Goal: Task Accomplishment & Management: Manage account settings

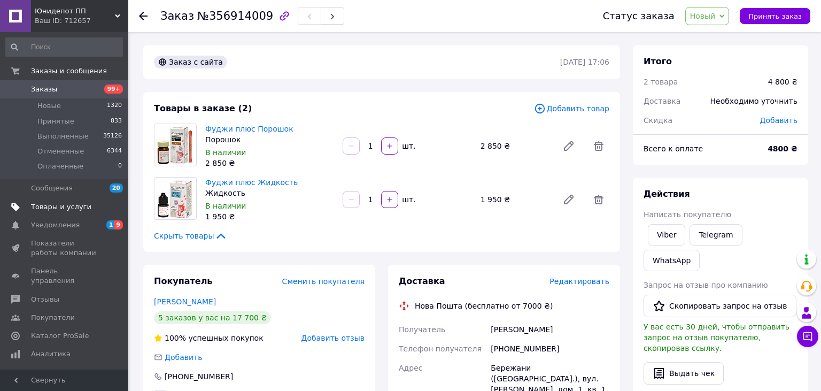
click at [36, 207] on span "Товары и услуги" at bounding box center [61, 207] width 60 height 10
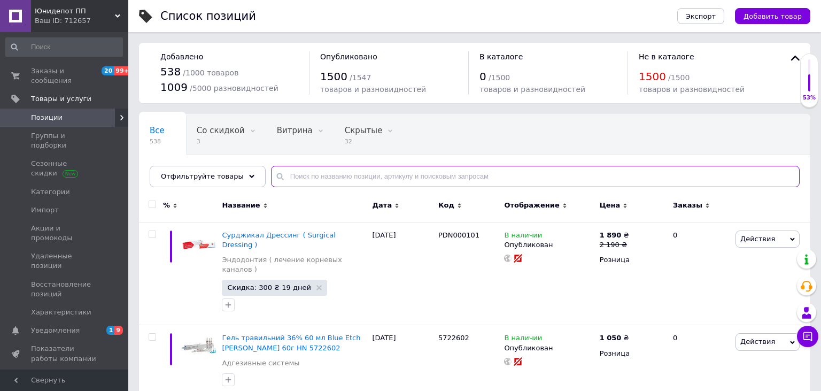
click at [332, 176] on input "text" at bounding box center [535, 176] width 529 height 21
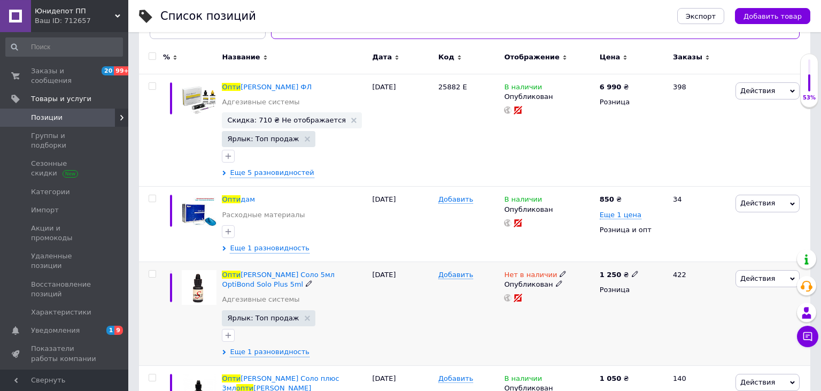
scroll to position [169, 0]
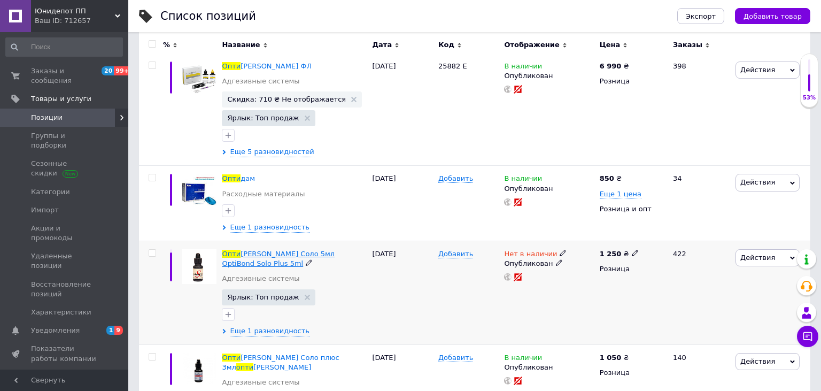
type input "опти"
click at [328, 250] on span "[PERSON_NAME] Соло 5мл OptiBond Solo Plus 5ml" at bounding box center [278, 259] width 113 height 18
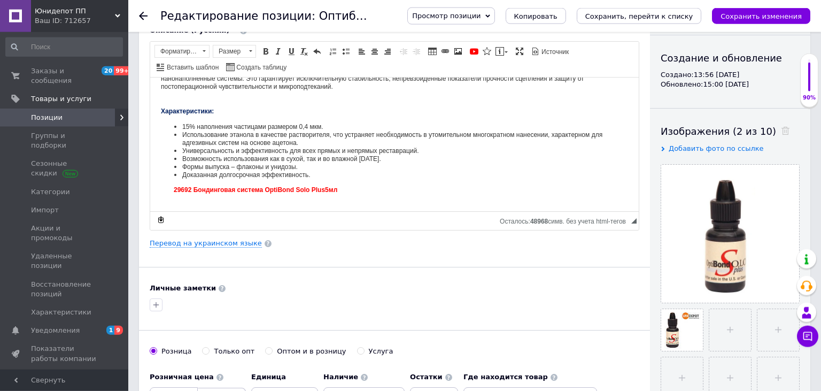
scroll to position [226, 0]
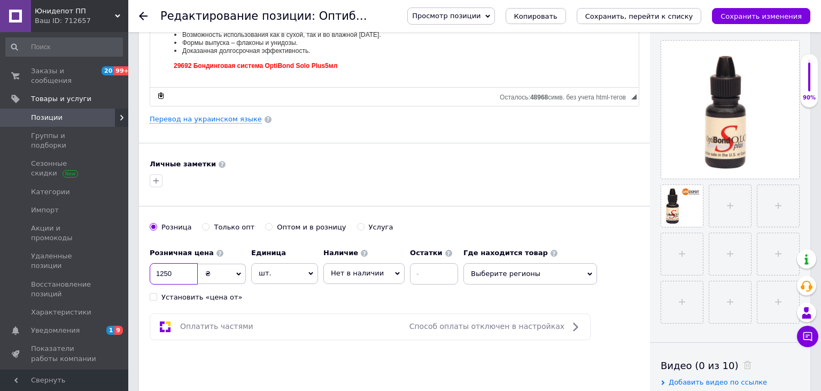
drag, startPoint x: 174, startPoint y: 272, endPoint x: 129, endPoint y: 271, distance: 45.5
click at [150, 271] on input "1250" at bounding box center [174, 273] width 48 height 21
type input "1590"
click at [387, 269] on span "Нет в наличии" at bounding box center [364, 273] width 81 height 20
click at [346, 293] on li "В наличии" at bounding box center [364, 295] width 80 height 15
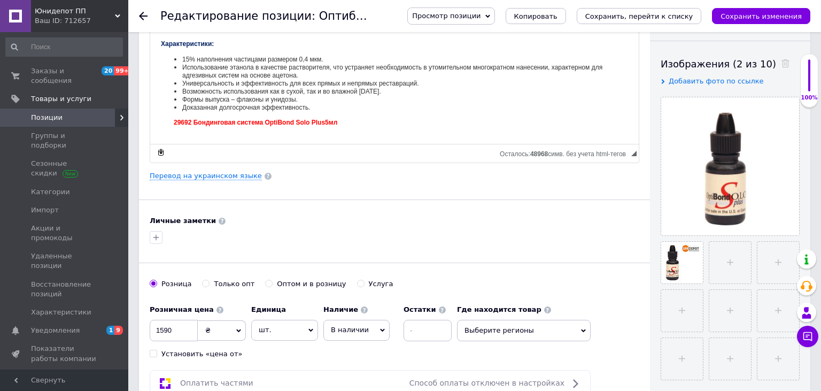
scroll to position [0, 0]
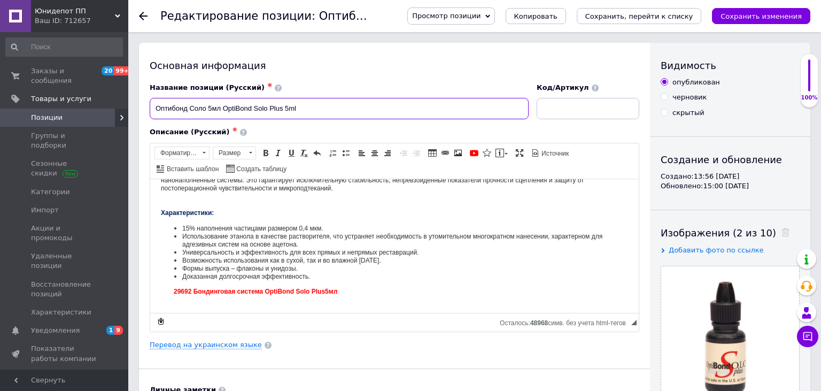
click at [288, 110] on input "Оптибонд Соло 5мл OptiBond Solo Plus 5ml" at bounding box center [339, 108] width 379 height 21
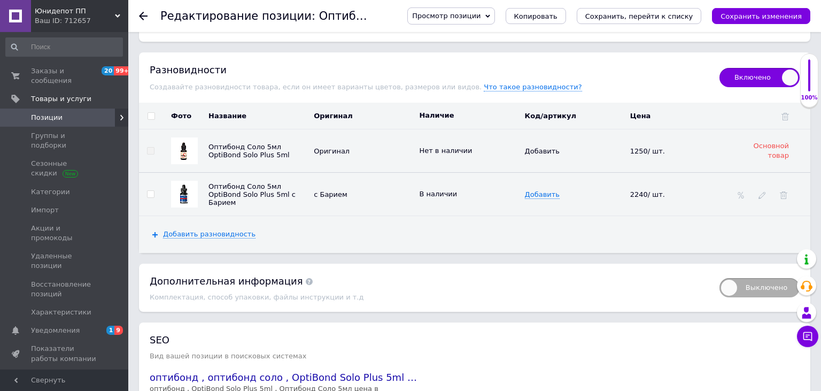
scroll to position [1355, 0]
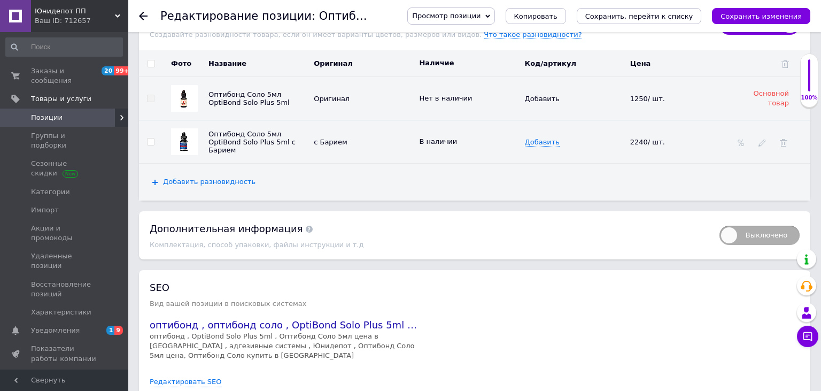
click at [209, 178] on span "Добавить разновидность" at bounding box center [209, 182] width 93 height 9
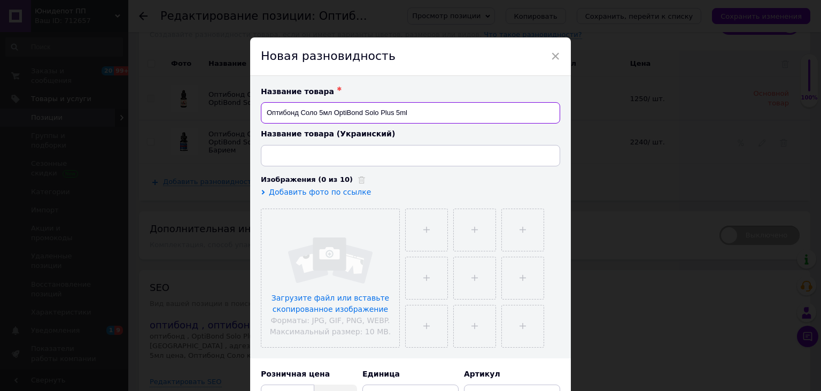
drag, startPoint x: 419, startPoint y: 112, endPoint x: 335, endPoint y: 112, distance: 84.5
click at [335, 112] on input "Оптибонд Соло 5мл OptiBond Solo Plus 5ml" at bounding box center [410, 112] width 299 height 21
click at [325, 112] on input "Оптибонд Соло 5мл" at bounding box center [410, 112] width 299 height 21
drag, startPoint x: 362, startPoint y: 112, endPoint x: 228, endPoint y: 110, distance: 133.2
click at [261, 110] on input "Оптибонд Соло 5мл" at bounding box center [410, 112] width 299 height 21
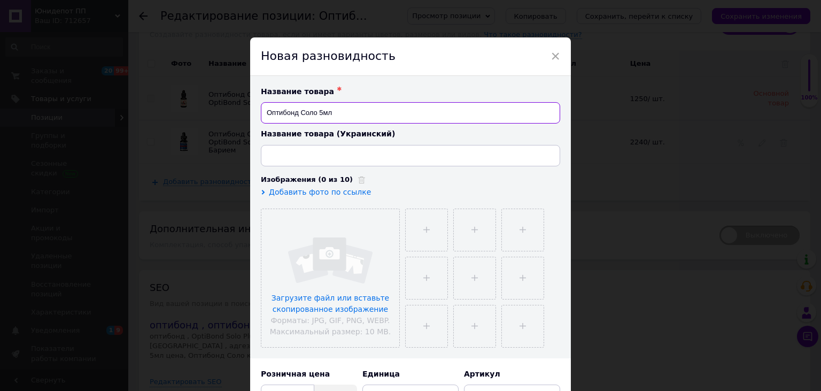
type input "Оптибонд Соло 5мл"
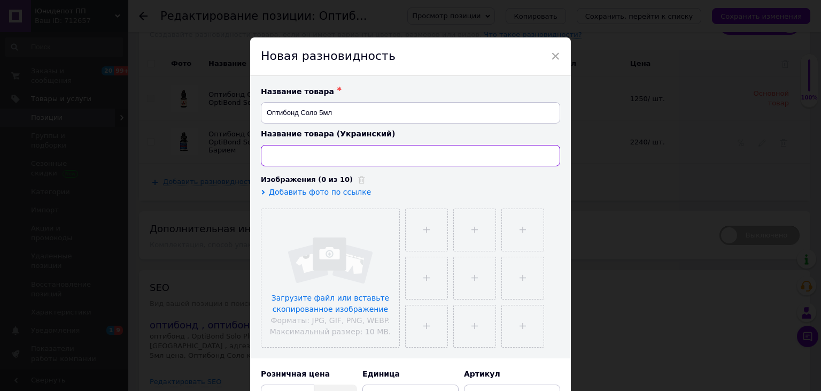
click at [303, 157] on input at bounding box center [410, 155] width 299 height 21
paste input "Оптибонд Соло 5мл"
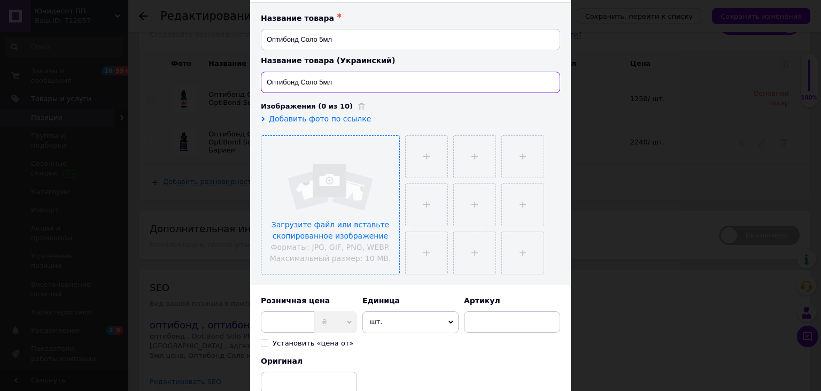
scroll to position [118, 0]
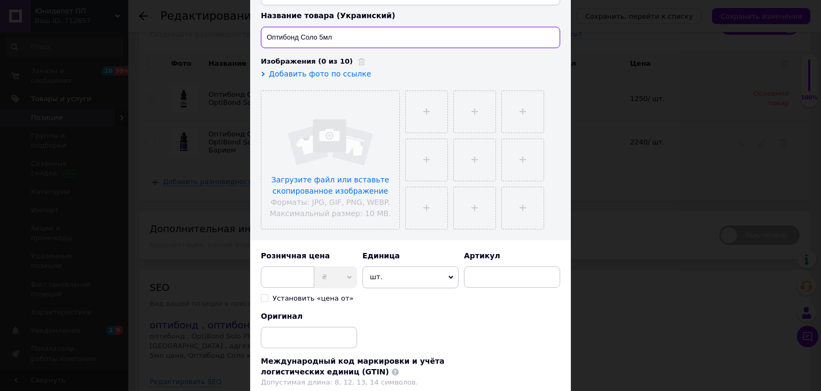
type input "Оптибонд Соло 5мл"
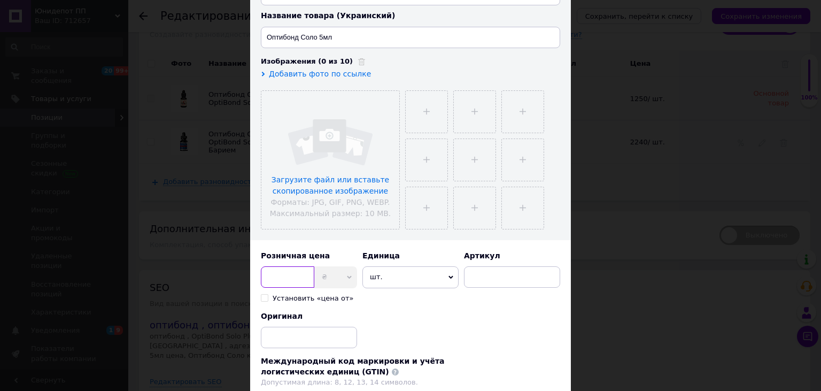
click at [294, 280] on input at bounding box center [287, 276] width 53 height 21
type input "1590"
click at [312, 336] on input at bounding box center [309, 337] width 96 height 21
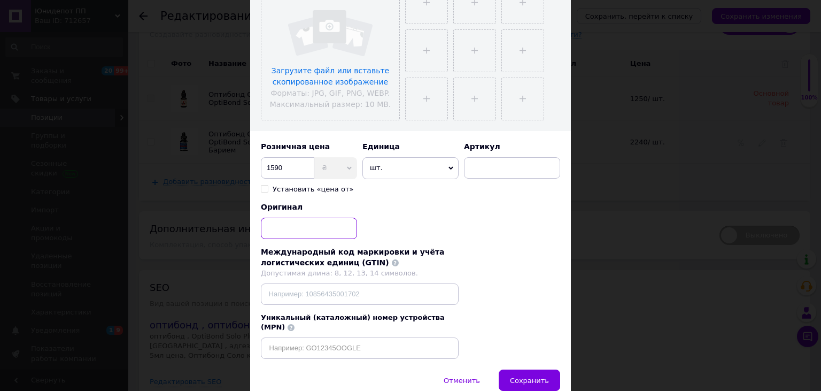
scroll to position [264, 0]
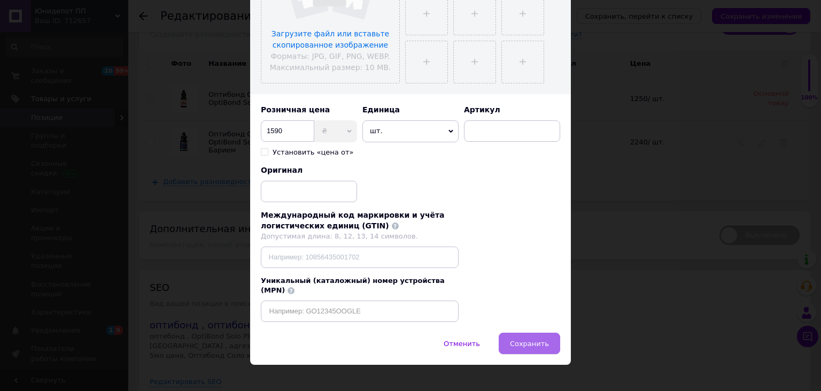
click at [523, 340] on span "Сохранить" at bounding box center [529, 344] width 39 height 8
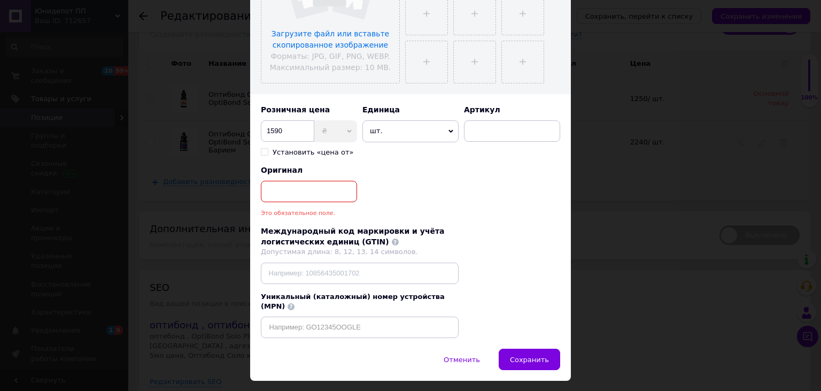
click at [317, 188] on input at bounding box center [309, 191] width 96 height 21
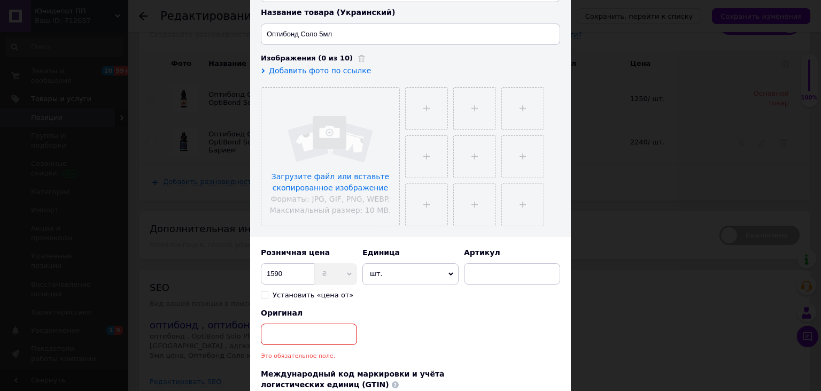
scroll to position [205, 0]
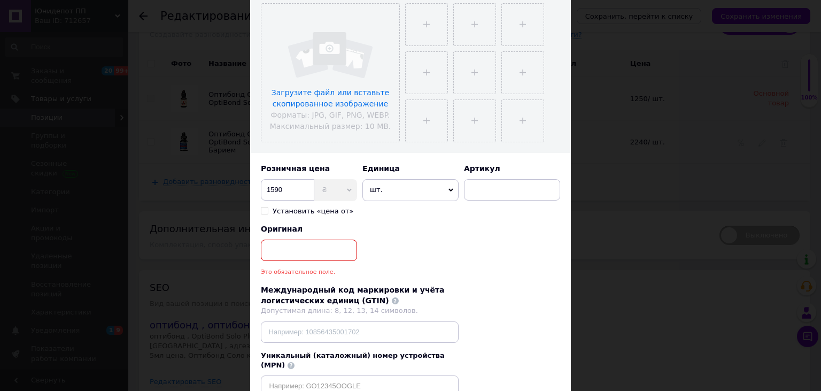
click at [297, 255] on input at bounding box center [309, 250] width 96 height 21
paste input "29692"
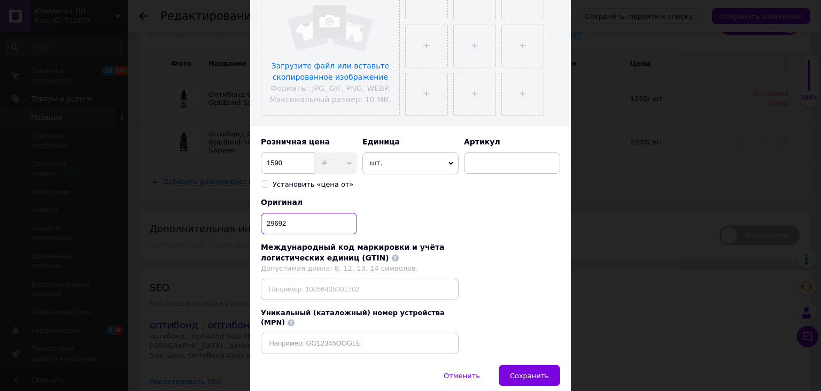
scroll to position [264, 0]
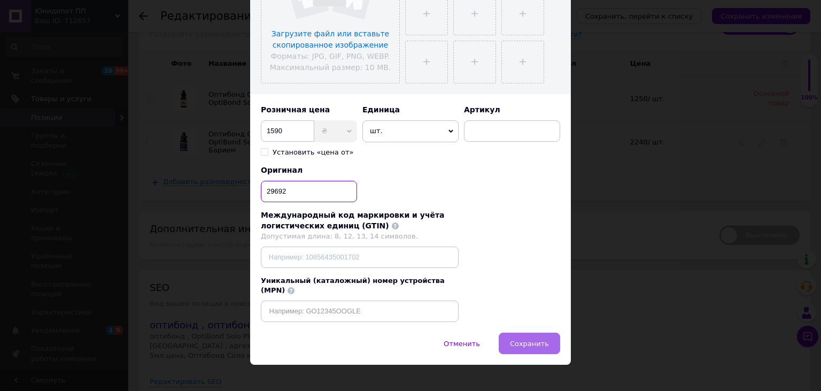
type input "29692"
click at [523, 340] on span "Сохранить" at bounding box center [529, 344] width 39 height 8
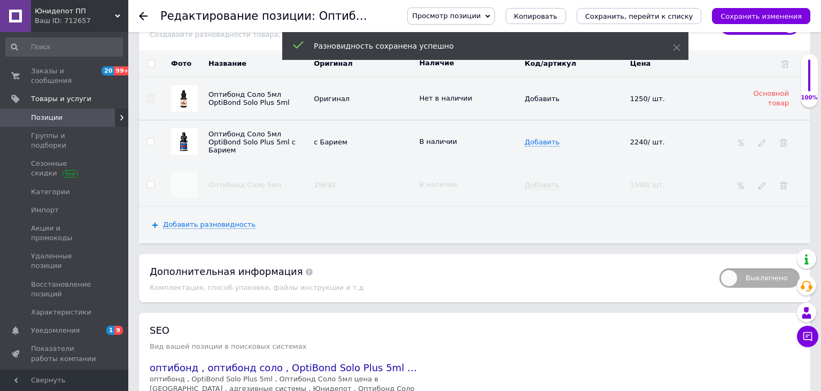
scroll to position [1242, 0]
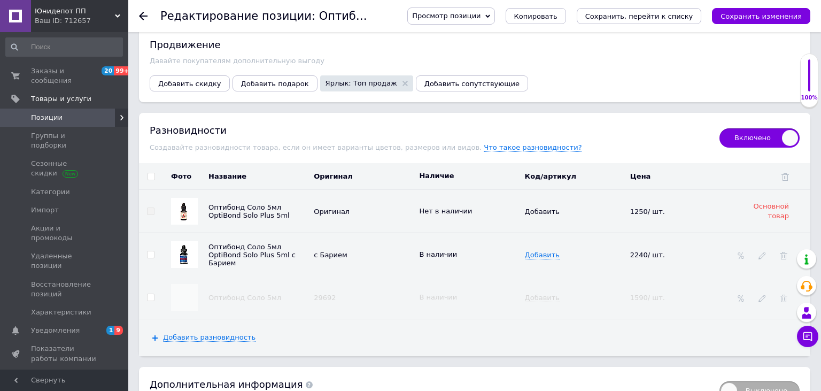
click at [258, 203] on span "Оптибонд Соло 5мл OptiBond Solo Plus 5ml" at bounding box center [249, 211] width 81 height 16
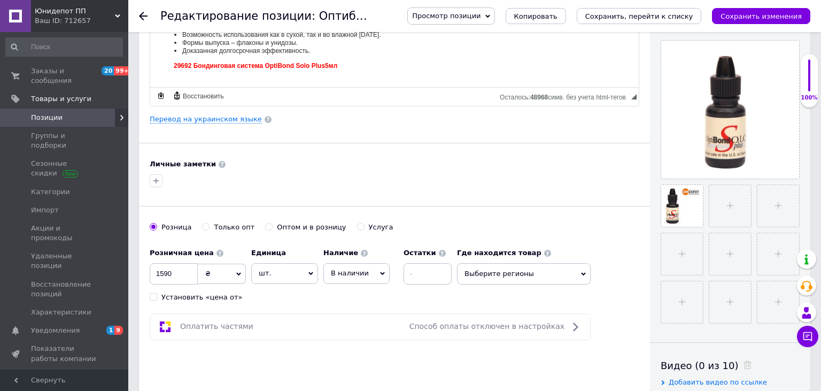
scroll to position [0, 0]
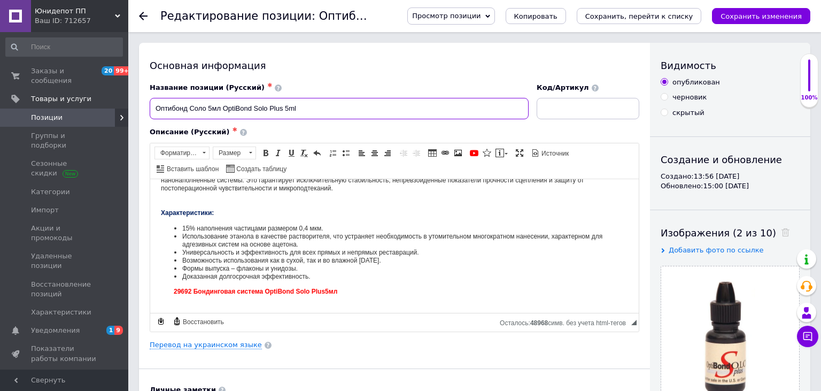
click at [211, 109] on input "Оптибонд Соло 5мл OptiBond Solo Plus 5ml" at bounding box center [339, 108] width 379 height 21
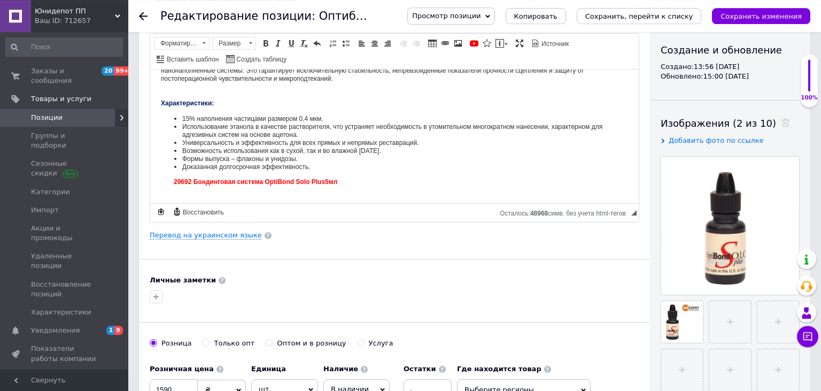
scroll to position [113, 0]
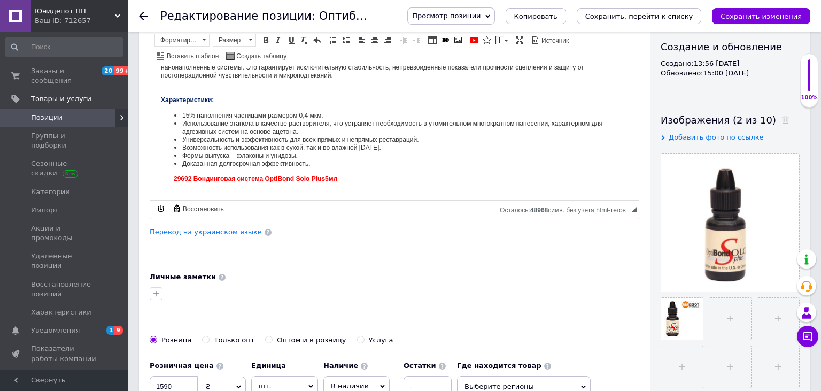
type input "Оптибонд Соло 3мл OptiBond Solo Plus 5ml"
drag, startPoint x: 333, startPoint y: 176, endPoint x: 503, endPoint y: 289, distance: 204.1
click at [333, 176] on span "5мл" at bounding box center [331, 177] width 12 height 7
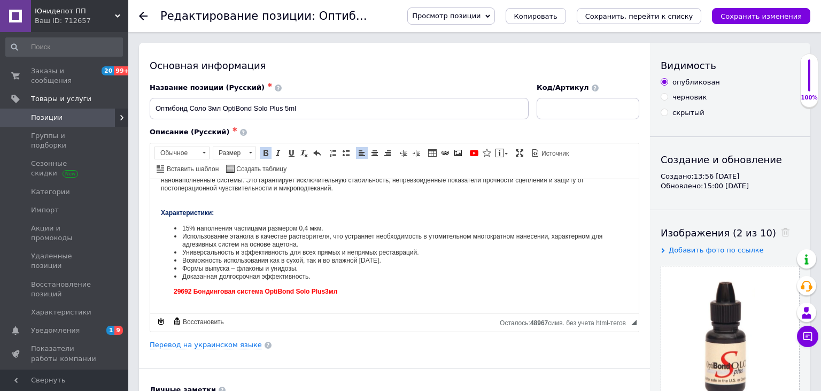
scroll to position [226, 0]
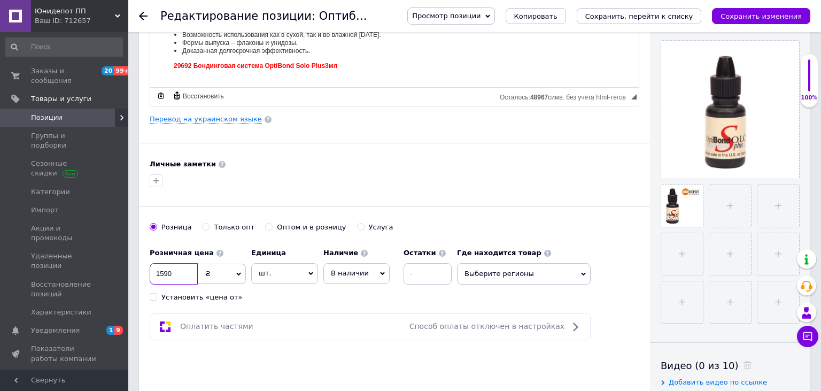
drag, startPoint x: 180, startPoint y: 267, endPoint x: 117, endPoint y: 266, distance: 63.6
click at [150, 266] on input "1590" at bounding box center [174, 273] width 48 height 21
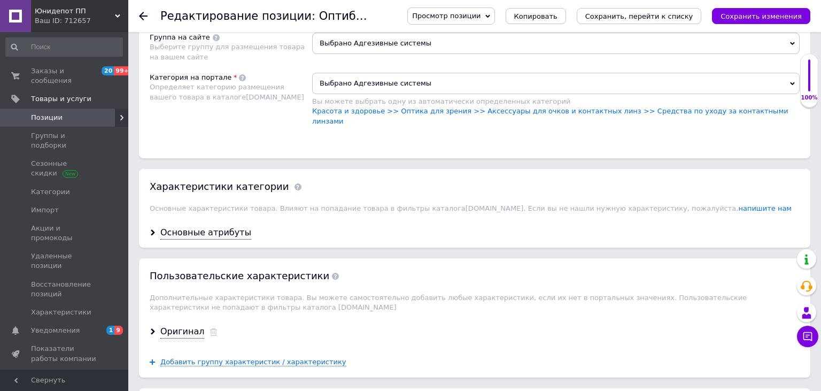
scroll to position [790, 0]
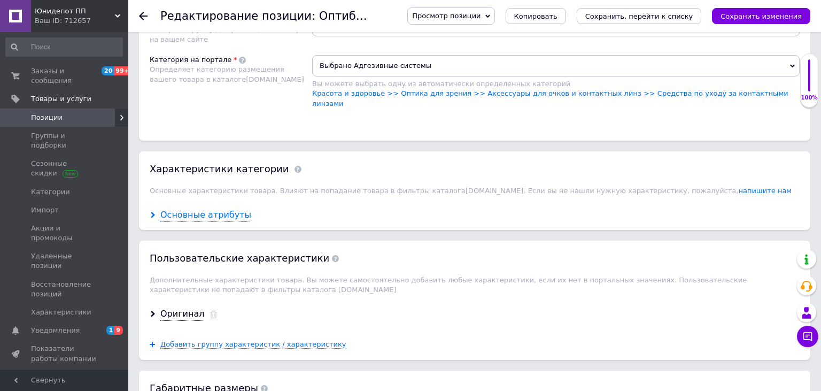
type input "1090"
click at [191, 209] on div "Основные атрибуты" at bounding box center [205, 215] width 91 height 12
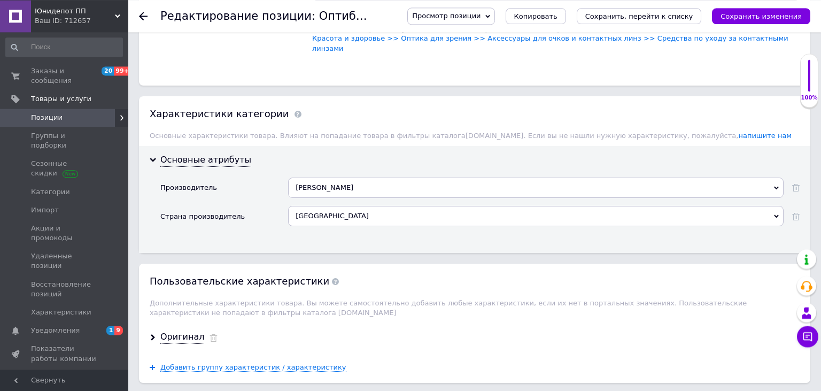
scroll to position [903, 0]
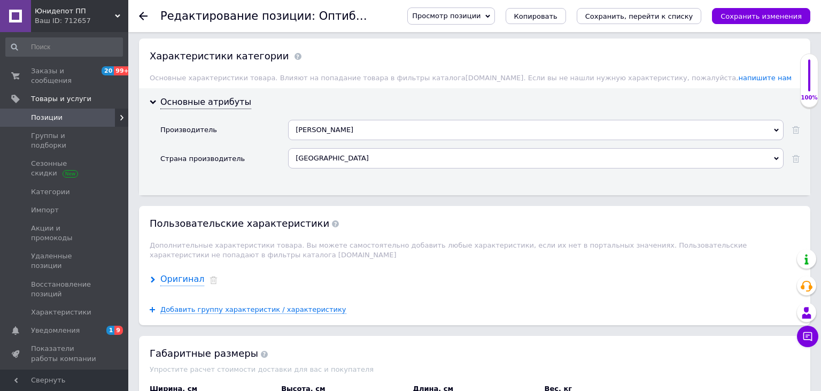
click at [182, 273] on div "Оригинал" at bounding box center [182, 279] width 44 height 12
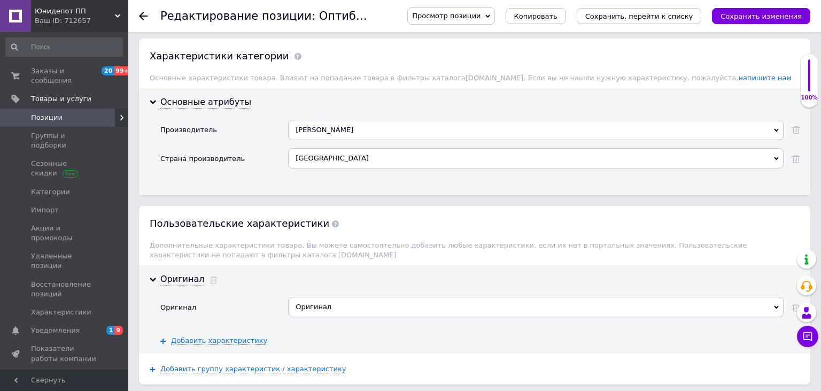
click at [329, 297] on div "Оригинал" at bounding box center [536, 307] width 496 height 20
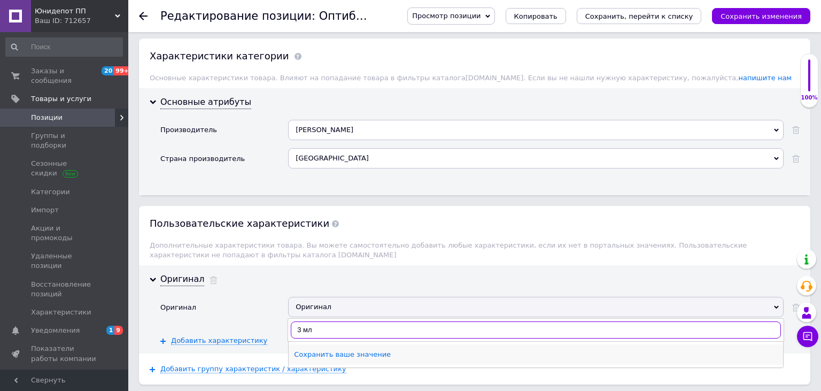
type input "3 мл"
click at [341, 350] on div "Сохранить ваше значение" at bounding box center [536, 355] width 484 height 10
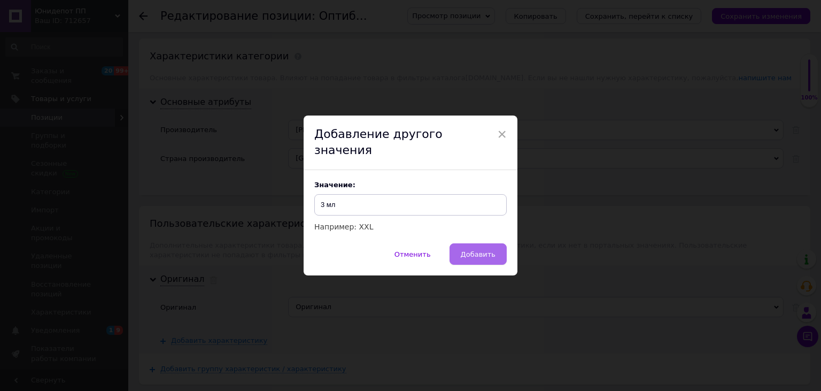
click at [471, 250] on span "Добавить" at bounding box center [478, 254] width 35 height 8
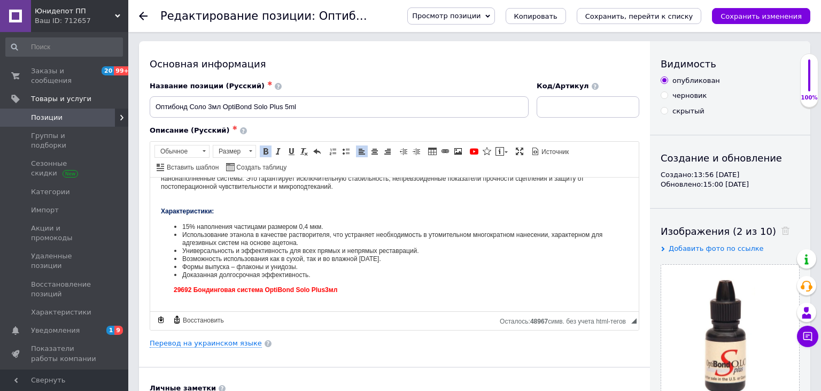
scroll to position [0, 0]
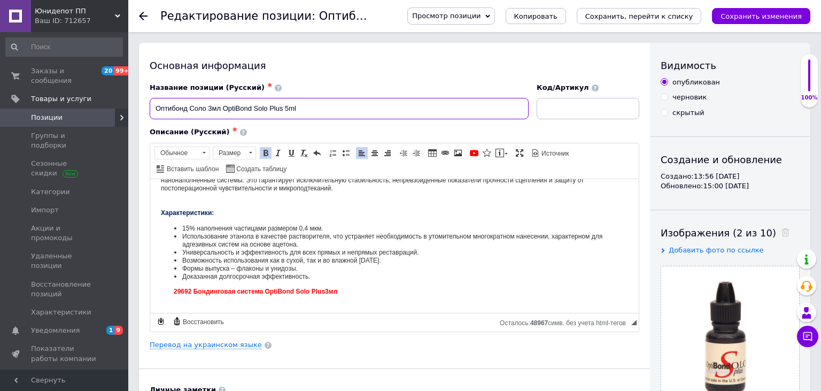
drag, startPoint x: 298, startPoint y: 106, endPoint x: 88, endPoint y: 104, distance: 210.7
click at [150, 104] on input "Оптибонд Соло 3мл OptiBond Solo Plus 5ml" at bounding box center [339, 108] width 379 height 21
click at [225, 106] on input "Оптибонд Соло 3мл OptiBond Solo Plus 5ml" at bounding box center [339, 108] width 379 height 21
drag, startPoint x: 224, startPoint y: 108, endPoint x: 336, endPoint y: 110, distance: 112.3
click at [336, 110] on input "Оптибонд Соло 3мл OptiBond Solo Plus 5ml" at bounding box center [339, 108] width 379 height 21
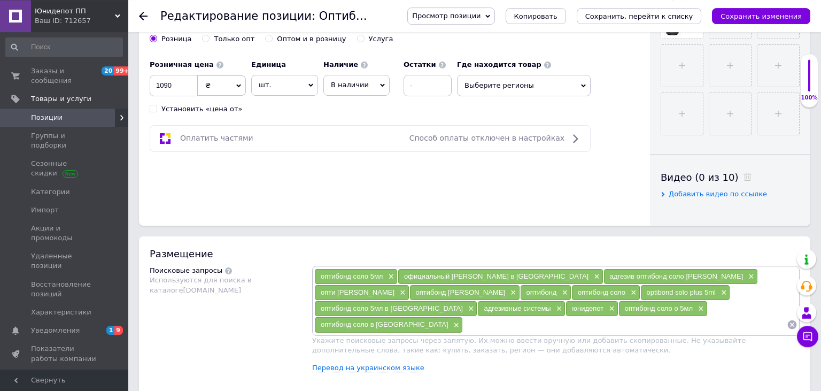
scroll to position [451, 0]
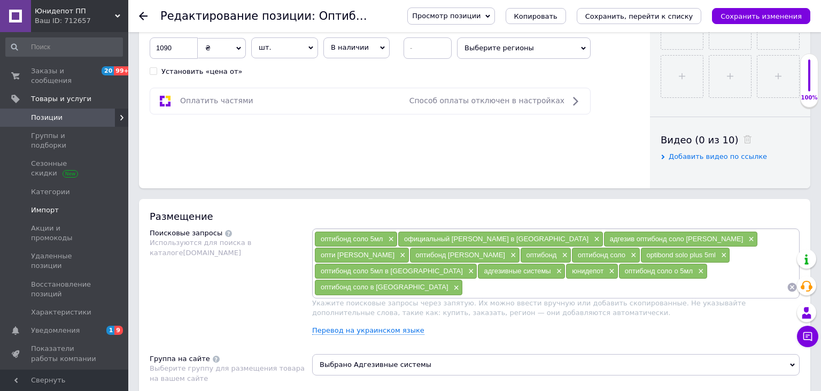
type input "Оптибонд Соло 3мл New"
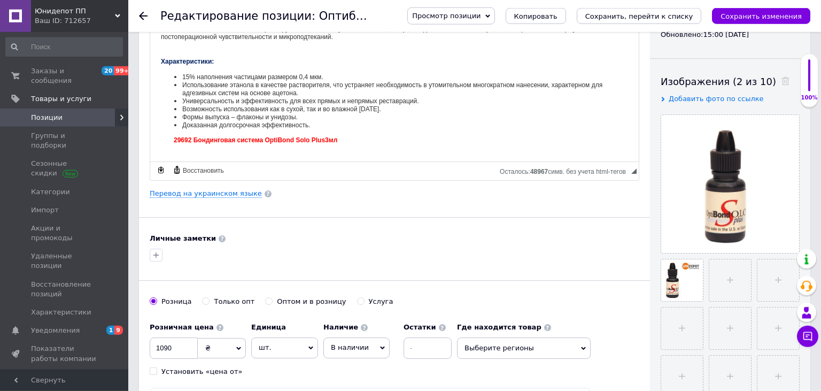
scroll to position [226, 0]
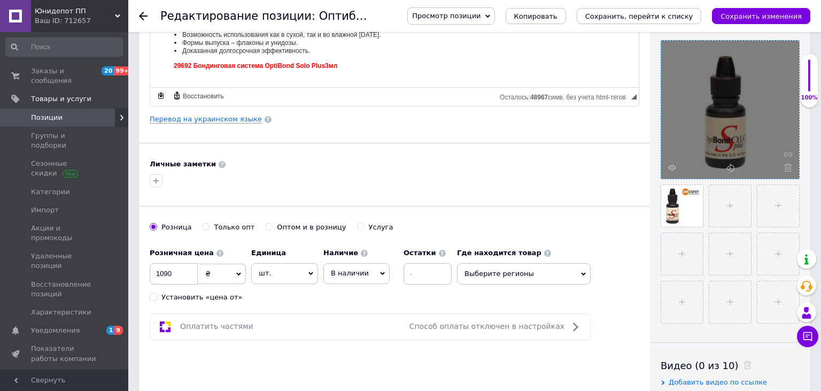
click at [724, 116] on div at bounding box center [731, 110] width 138 height 138
click at [723, 127] on div at bounding box center [731, 110] width 138 height 138
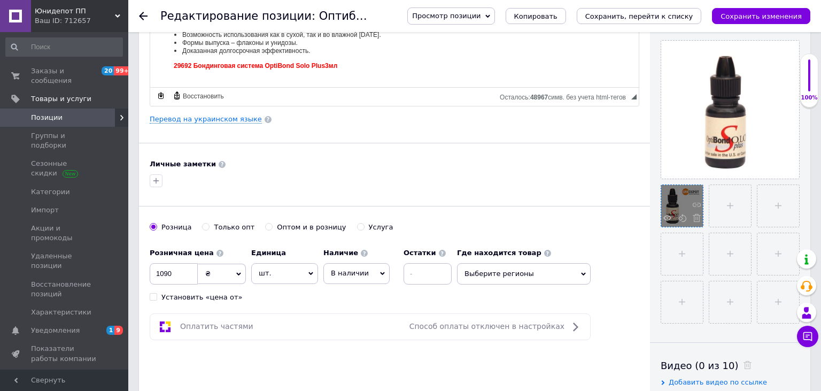
click at [681, 201] on div at bounding box center [683, 206] width 42 height 42
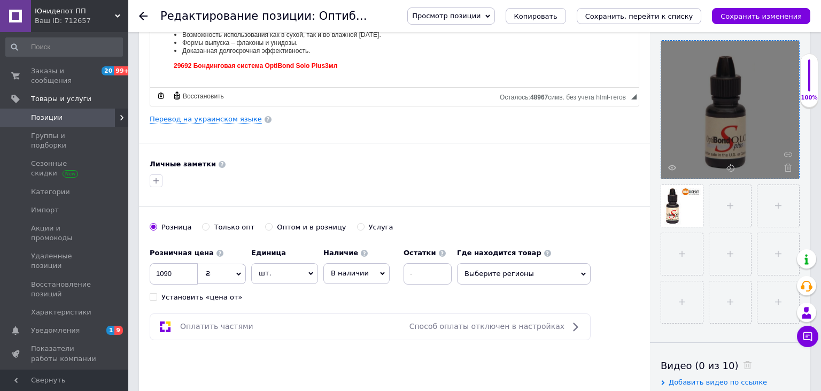
click at [722, 129] on div at bounding box center [731, 110] width 138 height 138
click at [730, 167] on icon at bounding box center [731, 168] width 8 height 8
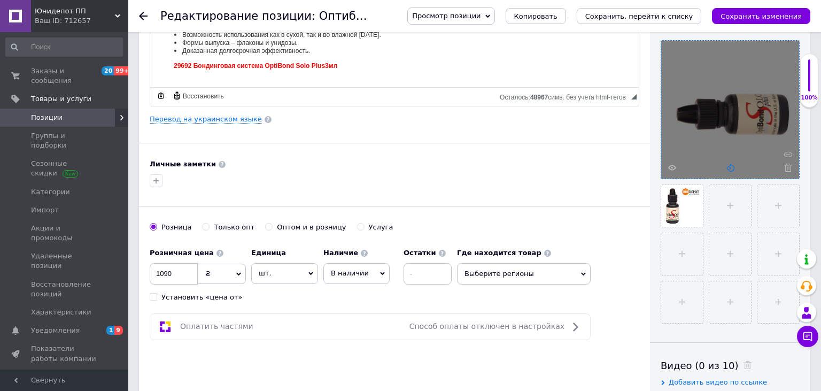
click at [732, 166] on icon at bounding box center [731, 168] width 8 height 8
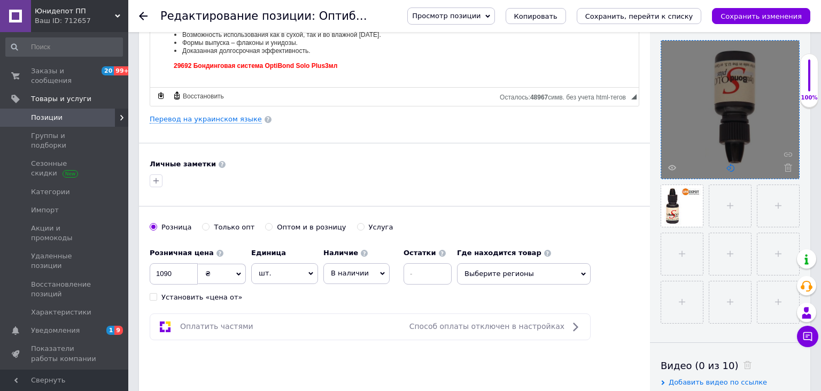
click at [731, 167] on use at bounding box center [731, 168] width 8 height 8
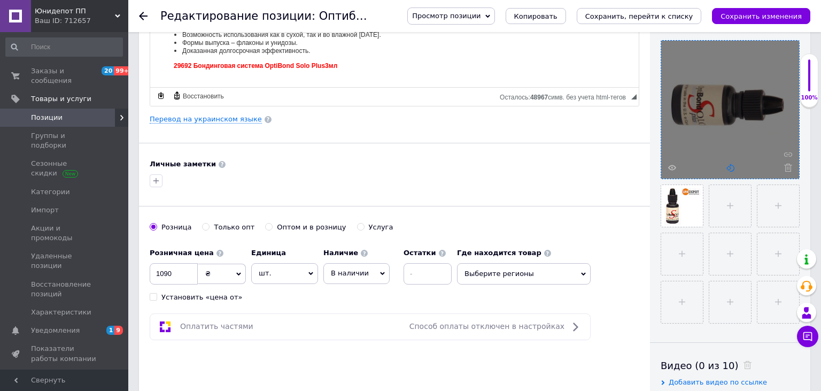
click at [731, 167] on use at bounding box center [731, 168] width 8 height 8
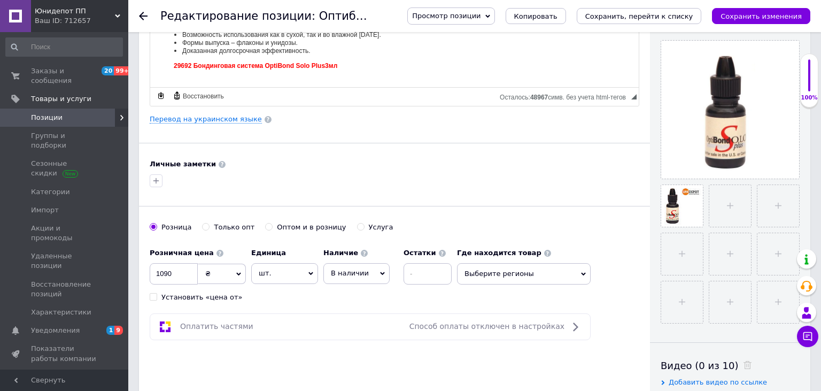
click at [611, 176] on div at bounding box center [395, 180] width 494 height 17
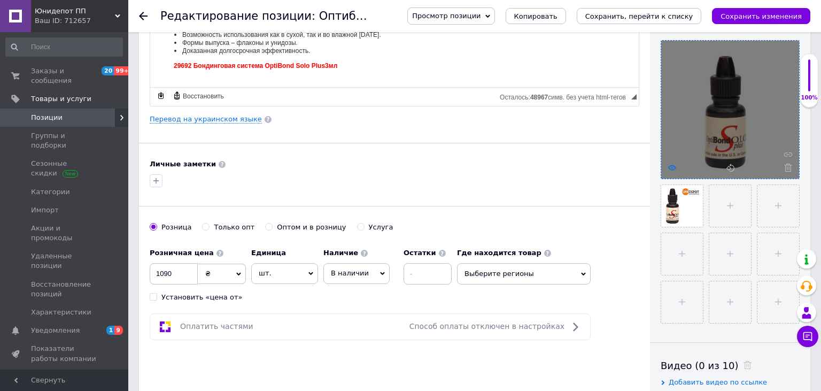
click at [671, 167] on icon at bounding box center [673, 168] width 8 height 8
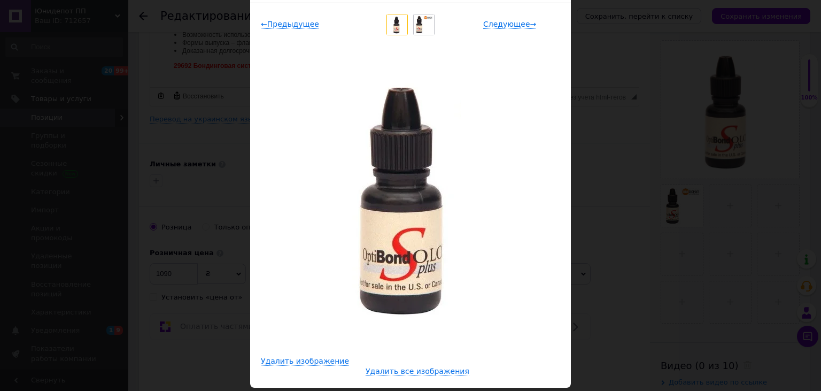
scroll to position [48, 0]
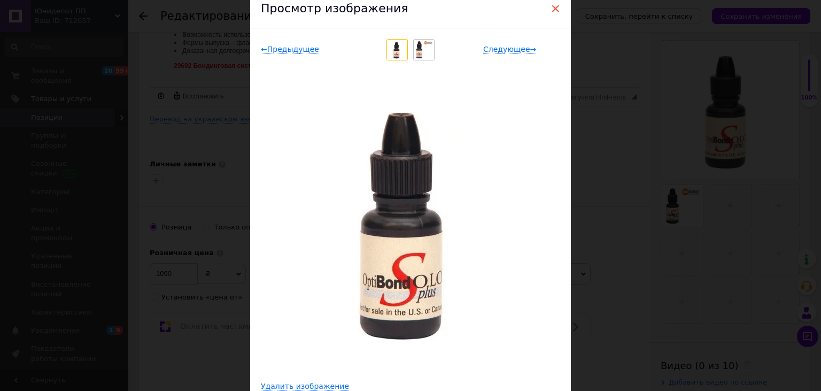
drag, startPoint x: 557, startPoint y: 10, endPoint x: 443, endPoint y: 122, distance: 160.4
click at [557, 10] on span "×" at bounding box center [556, 8] width 10 height 18
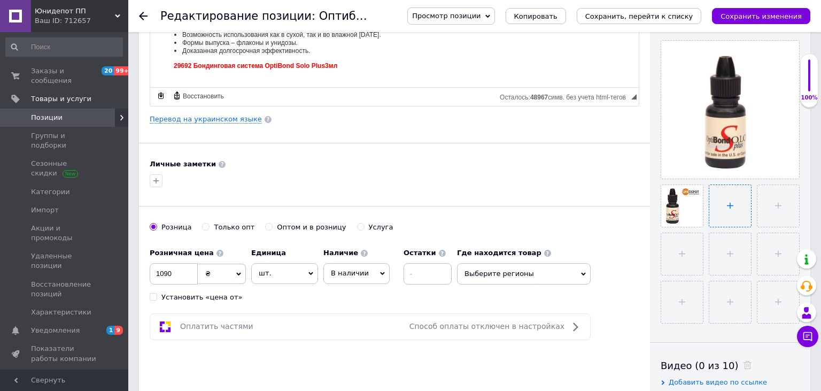
click at [728, 205] on input "file" at bounding box center [731, 206] width 42 height 42
type input "C:\fakepath\Оптибонд Соло 3мл OptiBond Solo Plus 5ml.png"
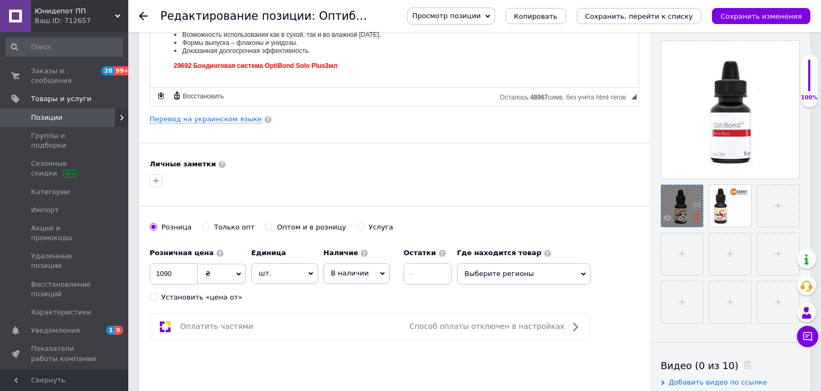
click at [696, 219] on use at bounding box center [697, 218] width 8 height 8
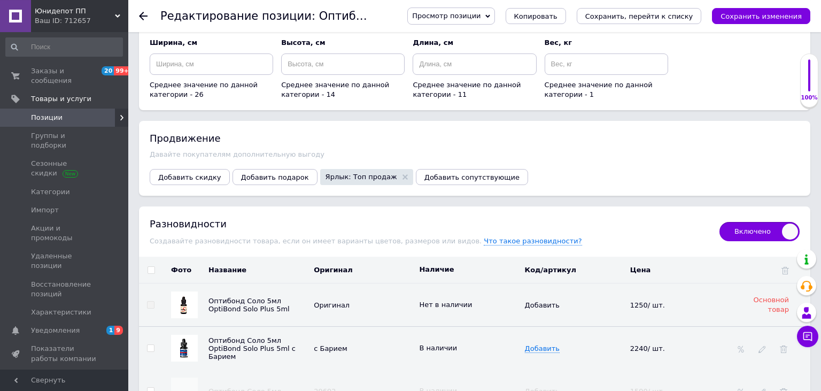
scroll to position [1355, 0]
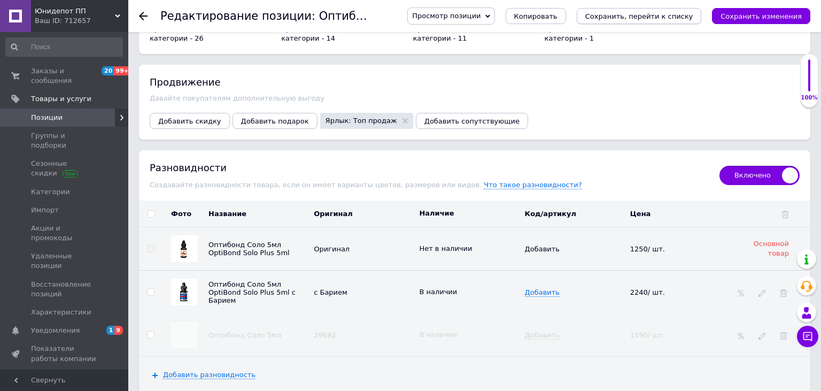
click at [649, 14] on icon "Сохранить, перейти к списку" at bounding box center [640, 16] width 108 height 8
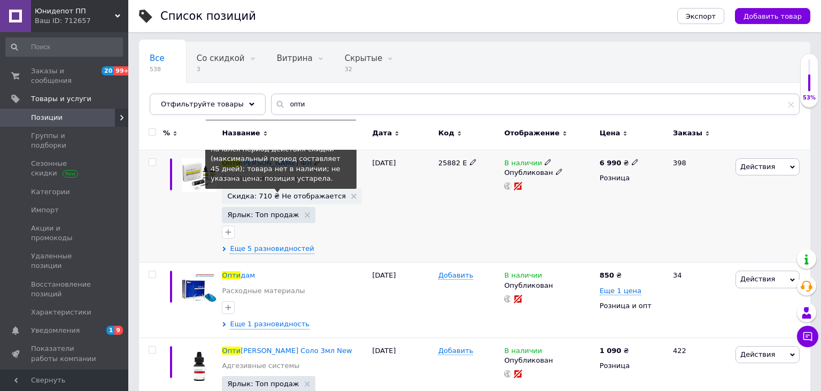
scroll to position [282, 0]
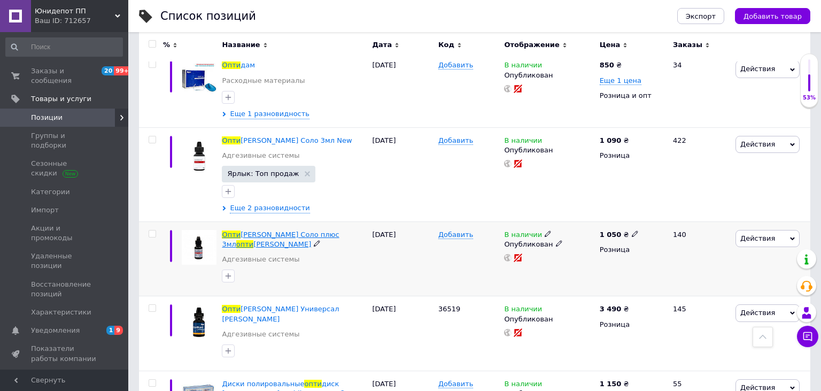
click at [260, 237] on span "[PERSON_NAME] Соло плюс 3мл" at bounding box center [280, 240] width 117 height 18
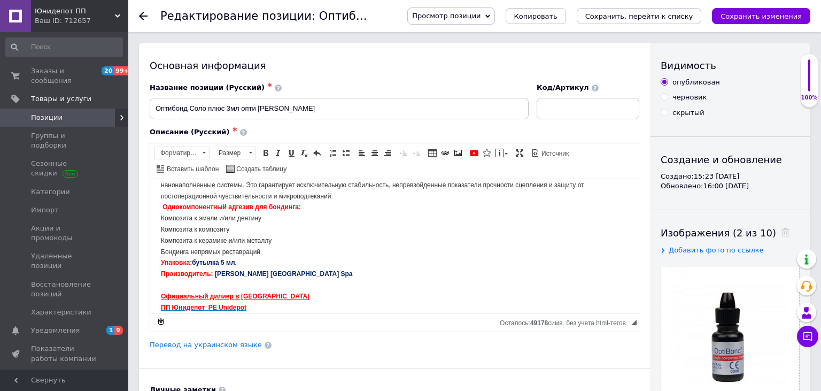
scroll to position [226, 0]
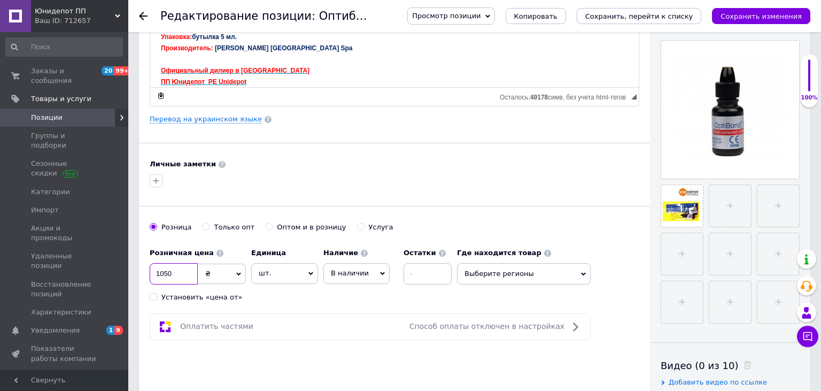
drag, startPoint x: 140, startPoint y: 268, endPoint x: 122, endPoint y: 265, distance: 17.9
click at [150, 265] on input "1050" at bounding box center [174, 273] width 48 height 21
type input "1250"
click at [450, 187] on div "Основная информация Название позиции (Русский) ✱ Оптибонд Соло плюс 3мл опти [P…" at bounding box center [394, 115] width 511 height 597
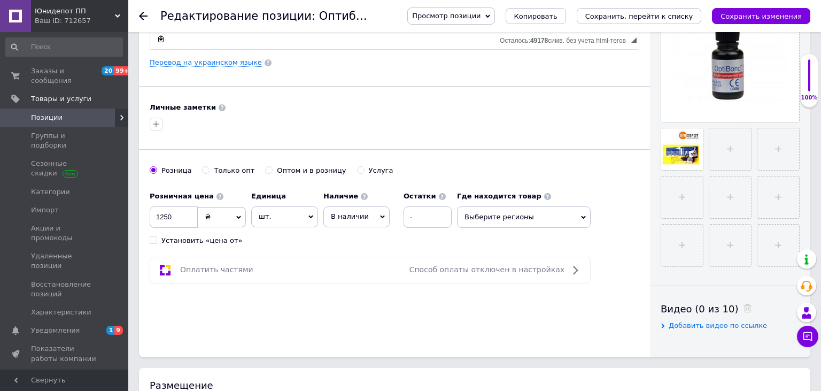
scroll to position [56, 0]
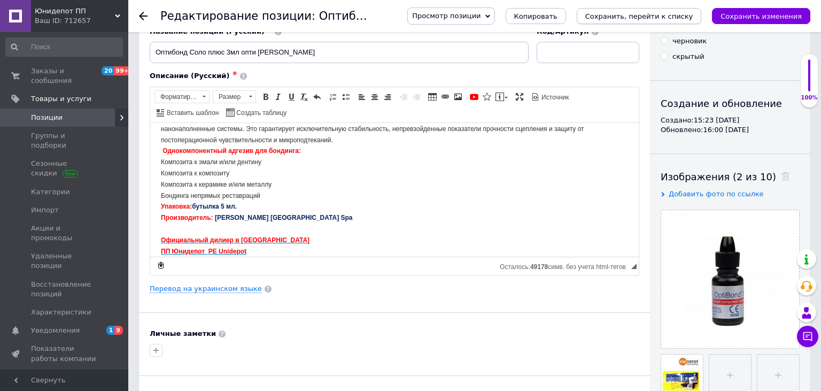
click at [680, 12] on icon "Сохранить, перейти к списку" at bounding box center [640, 16] width 108 height 8
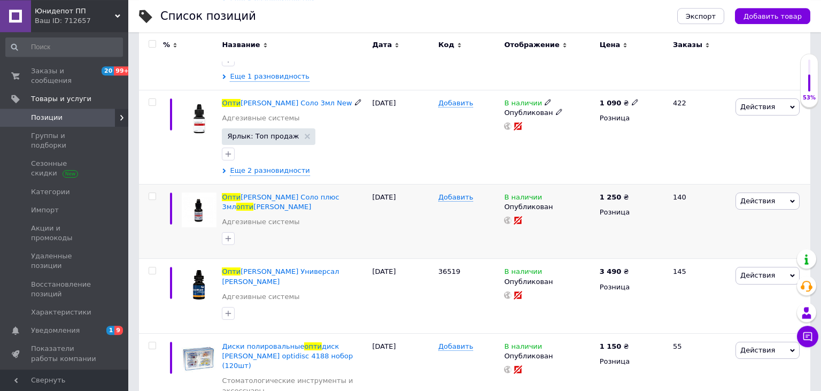
scroll to position [354, 0]
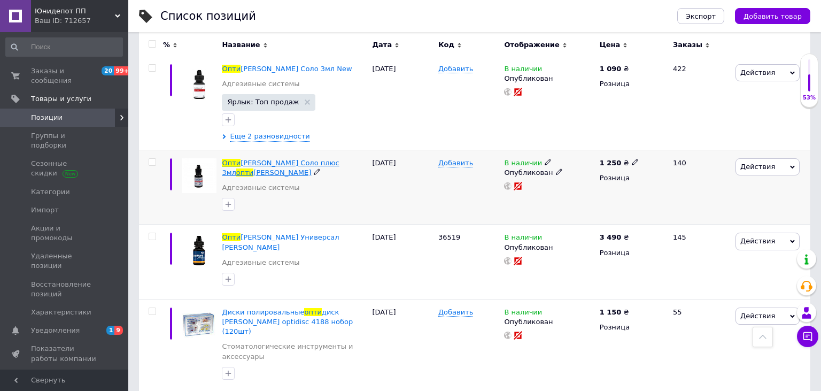
click at [262, 162] on span "[PERSON_NAME] Соло плюс 3мл" at bounding box center [280, 168] width 117 height 18
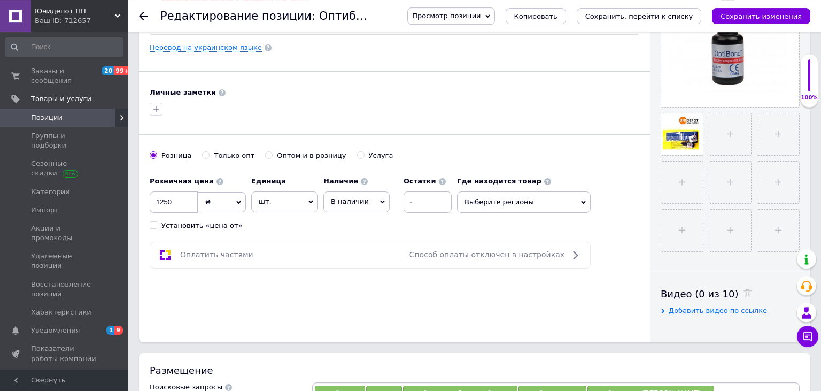
scroll to position [339, 0]
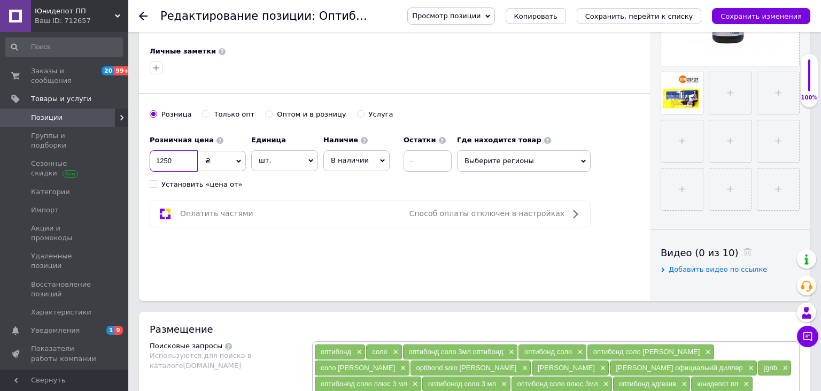
drag, startPoint x: 181, startPoint y: 162, endPoint x: 146, endPoint y: 154, distance: 36.1
click at [150, 154] on input "1250" at bounding box center [174, 160] width 48 height 21
type input "1090"
click at [637, 14] on icon "Сохранить, перейти к списку" at bounding box center [640, 16] width 108 height 8
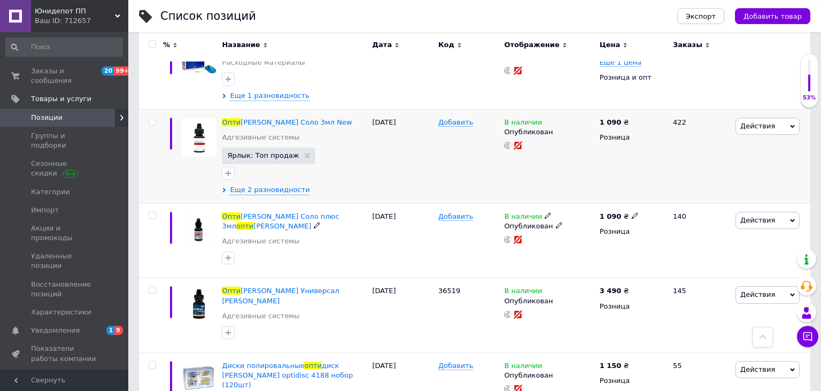
scroll to position [282, 0]
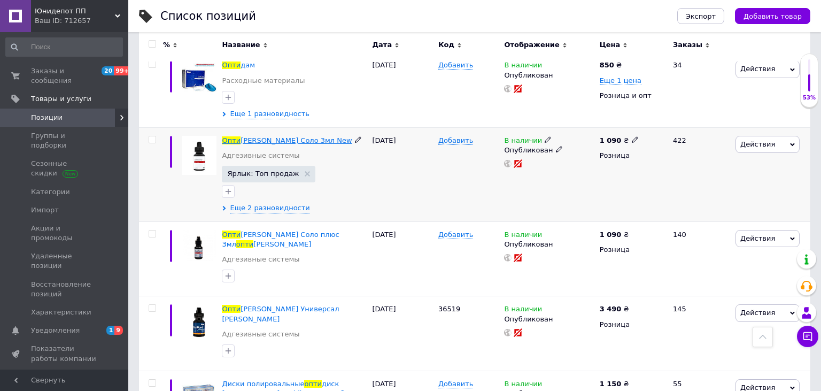
click at [272, 141] on span "[PERSON_NAME] Соло 3мл New" at bounding box center [296, 140] width 111 height 8
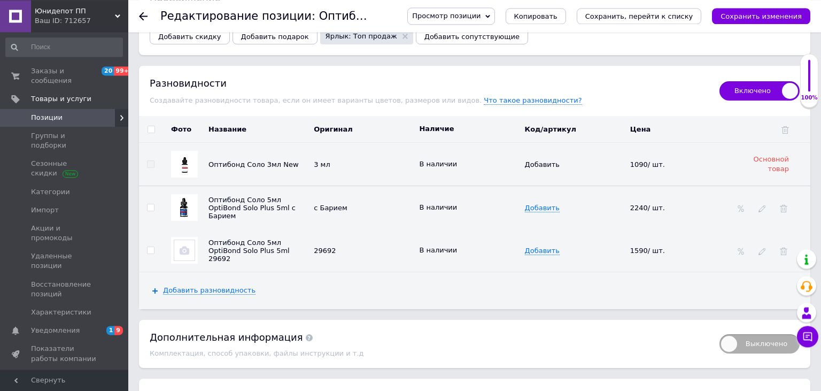
scroll to position [1299, 0]
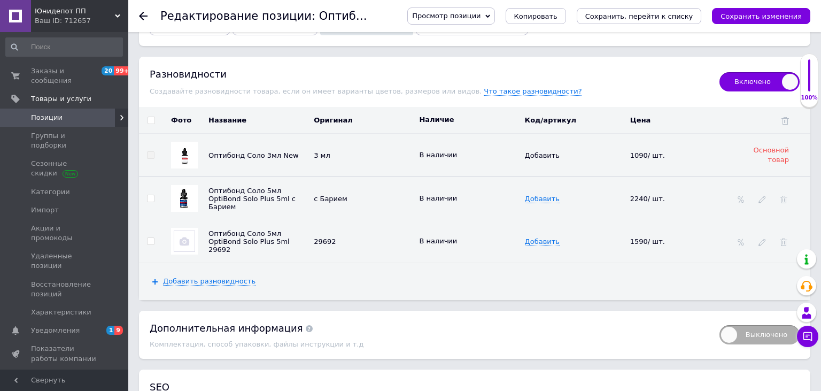
click at [186, 231] on img at bounding box center [184, 241] width 21 height 21
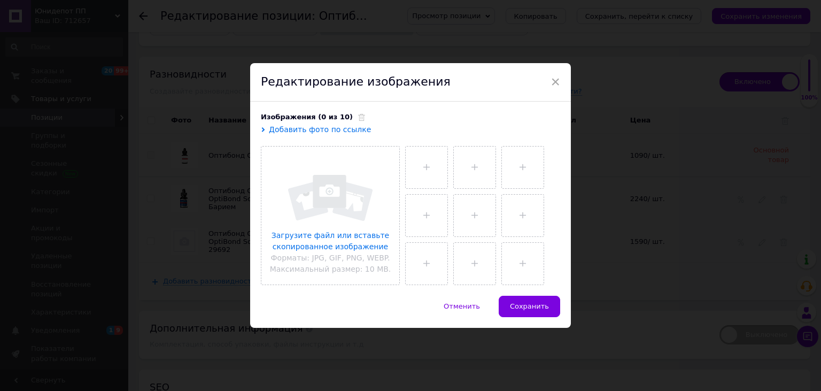
click at [328, 132] on span "Добавить фото по ссылке" at bounding box center [320, 129] width 102 height 9
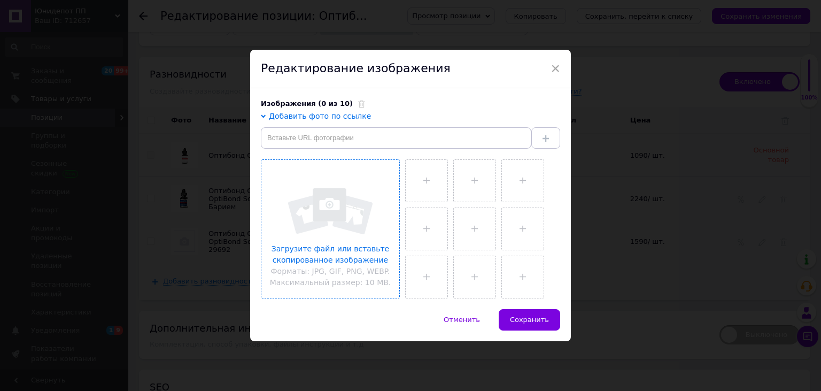
click at [326, 260] on input "file" at bounding box center [331, 229] width 138 height 138
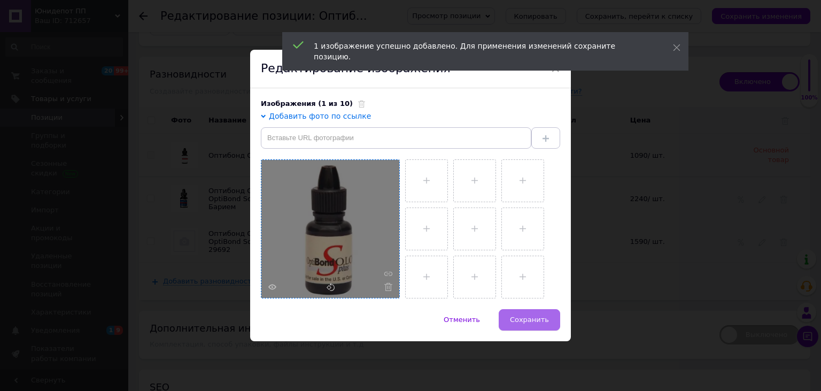
click at [536, 318] on span "Сохранить" at bounding box center [529, 320] width 39 height 8
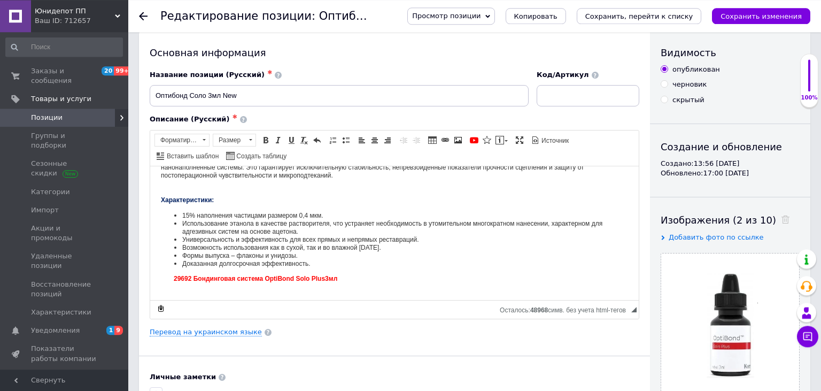
scroll to position [0, 0]
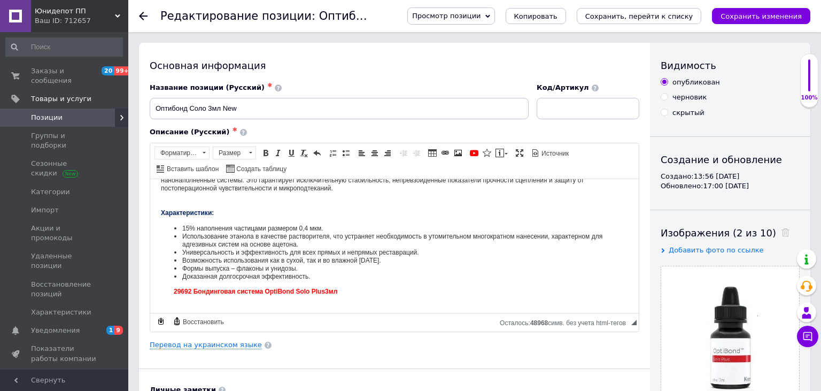
click at [481, 16] on span "Просмотр позиции" at bounding box center [446, 16] width 68 height 8
click at [495, 32] on li "Сохранить и посмотреть на сайте" at bounding box center [480, 36] width 145 height 15
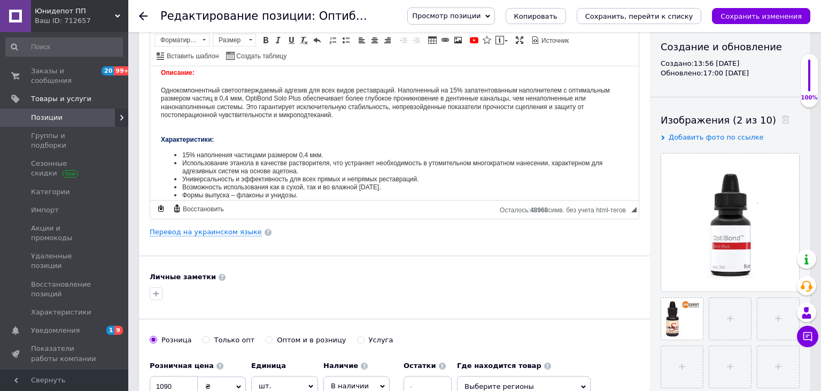
scroll to position [77, 0]
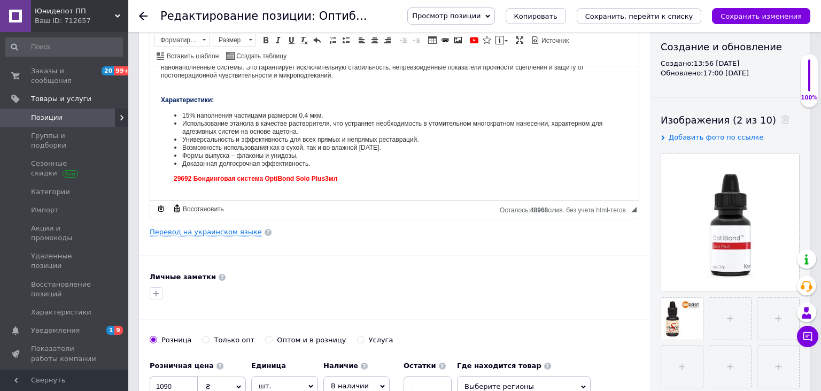
click at [217, 229] on link "Перевод на украинском языке" at bounding box center [206, 232] width 112 height 9
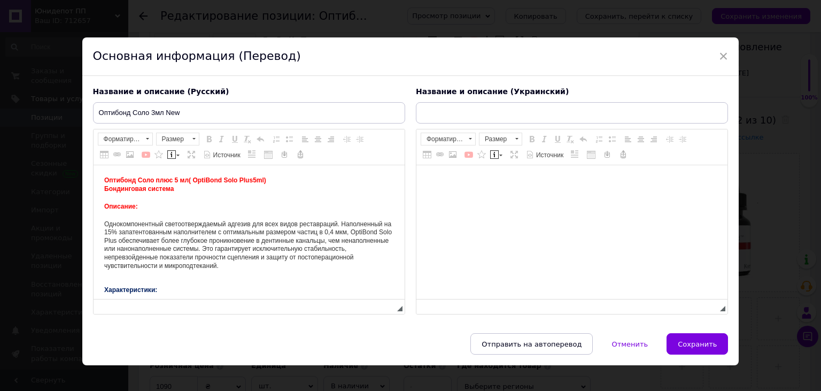
scroll to position [0, 0]
type input "Оптибонд Соло 5 мл OptiBond Solo Plus 5ml"
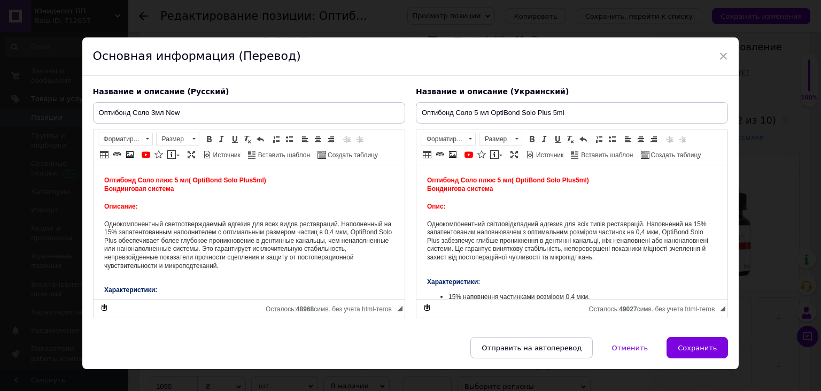
click at [175, 179] on span "Оптибонд Соло плюс 5 мл" at bounding box center [146, 179] width 85 height 7
click at [179, 178] on span "Оптибонд Соло плюс 5 мл" at bounding box center [146, 179] width 85 height 7
click at [176, 182] on span "Оптибонд Соло плюс 5 мл" at bounding box center [146, 179] width 85 height 7
click at [501, 182] on span "Оптибонд Соло плюс 5 мл" at bounding box center [469, 179] width 85 height 7
click at [259, 180] on span "5ml" at bounding box center [257, 179] width 11 height 7
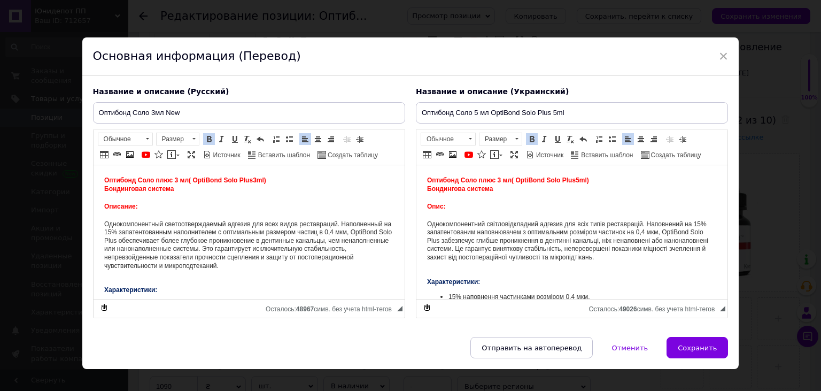
click at [580, 182] on span "5ml" at bounding box center [580, 179] width 11 height 7
click at [583, 183] on span "5ml" at bounding box center [580, 179] width 11 height 7
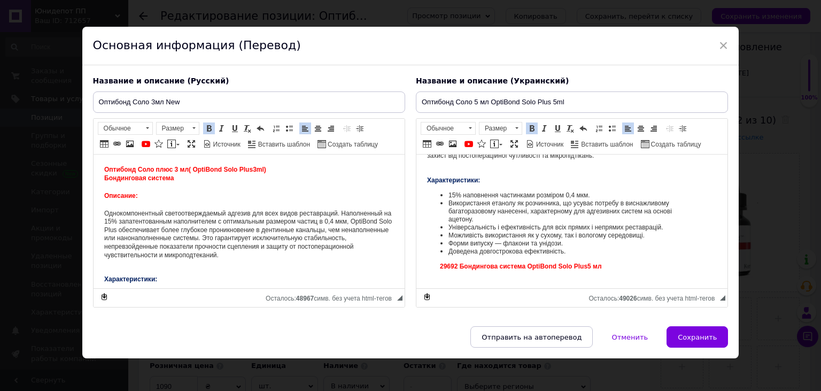
scroll to position [14, 0]
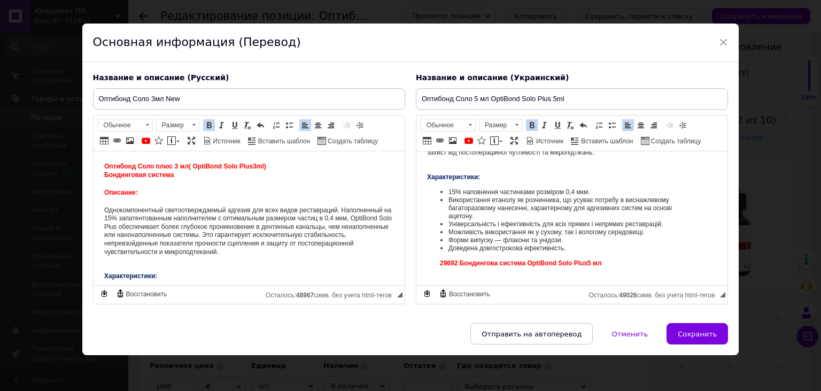
click at [594, 265] on span "5 мл" at bounding box center [594, 262] width 14 height 7
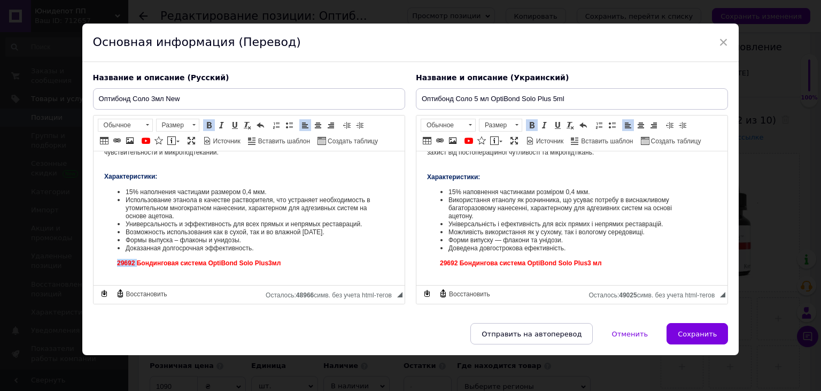
drag, startPoint x: 136, startPoint y: 262, endPoint x: 105, endPoint y: 262, distance: 31.0
click at [105, 262] on body "Оптибонд Соло плюс 3 мл ( OptiBond Solo Plus 3ml ) Бондинговая система Описание…" at bounding box center [249, 174] width 290 height 222
click at [462, 265] on span "29692 Бондингова система OptiBond Solo Plus" at bounding box center [514, 262] width 148 height 7
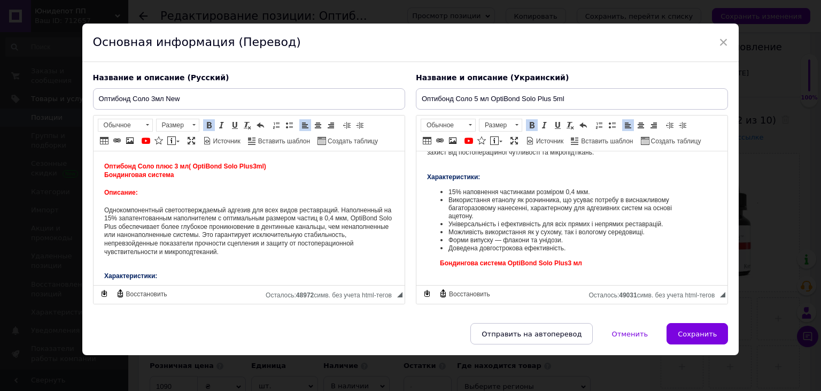
scroll to position [0, 0]
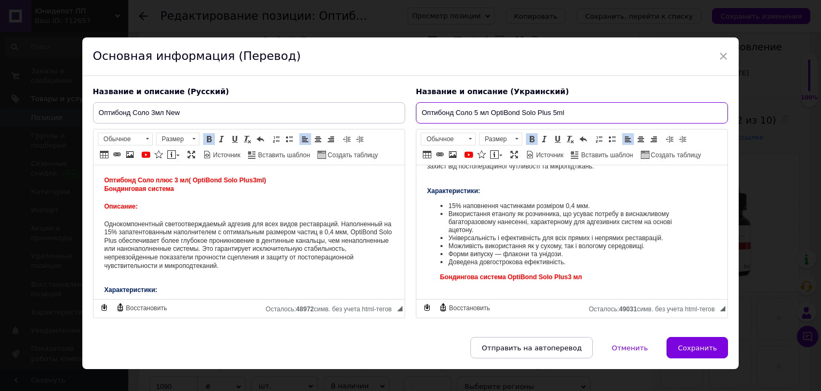
click at [478, 111] on input "Оптибонд Соло 5 мл OptiBond Solo Plus 5ml" at bounding box center [572, 112] width 312 height 21
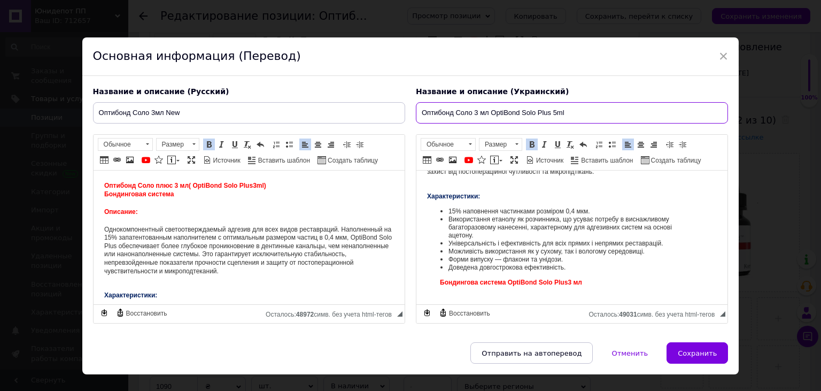
click at [557, 111] on input "Оптибонд Соло 3 мл OptiBond Solo Plus 5ml" at bounding box center [572, 112] width 312 height 21
drag, startPoint x: 585, startPoint y: 110, endPoint x: 493, endPoint y: 114, distance: 92.6
click at [493, 114] on input "Оптибонд Соло 3 мл OptiBond Solo Plus 3ml" at bounding box center [572, 112] width 312 height 21
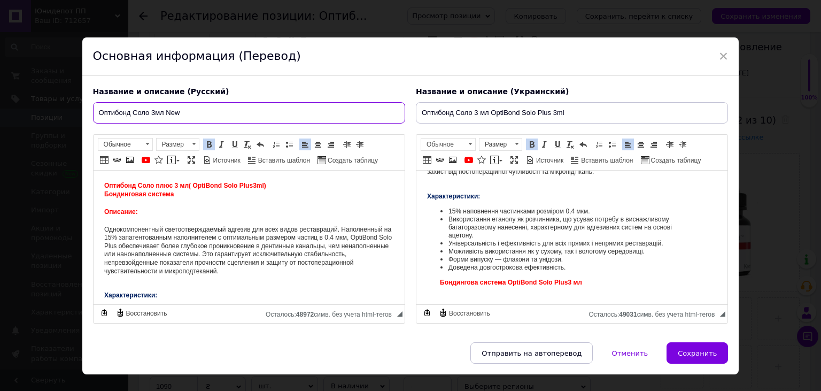
drag, startPoint x: 186, startPoint y: 112, endPoint x: 167, endPoint y: 112, distance: 18.7
click at [167, 112] on input "Оптибонд Соло 3мл New" at bounding box center [249, 112] width 312 height 21
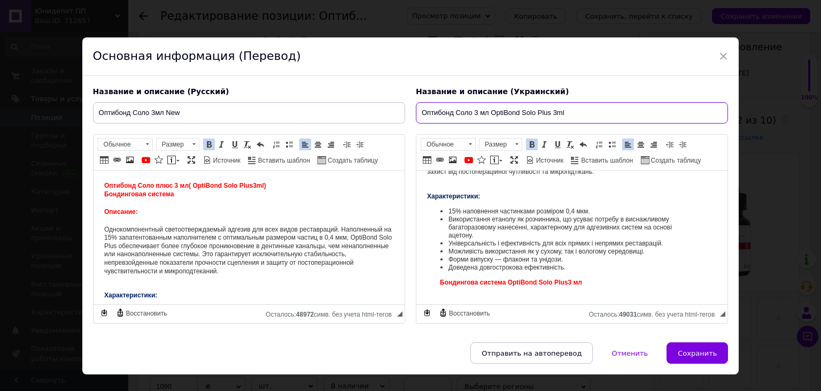
drag, startPoint x: 574, startPoint y: 112, endPoint x: 491, endPoint y: 114, distance: 82.9
click at [491, 114] on input "Оптибонд Соло 3 мл OptiBond Solo Plus 3ml" at bounding box center [572, 112] width 312 height 21
paste input "New"
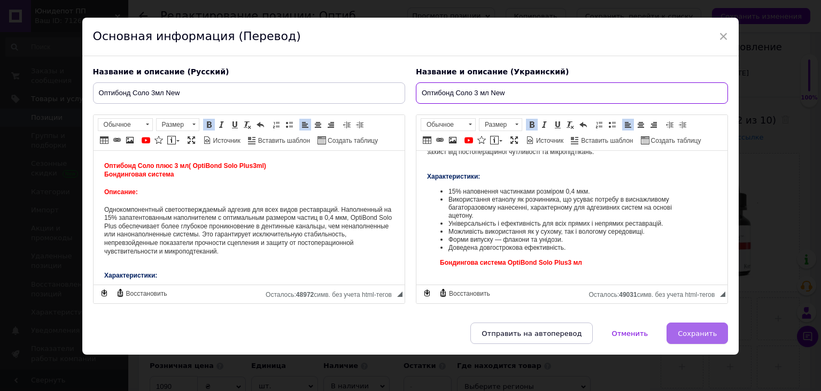
type input "Оптибонд Соло 3 мл New"
click at [684, 332] on span "Сохранить" at bounding box center [697, 333] width 39 height 8
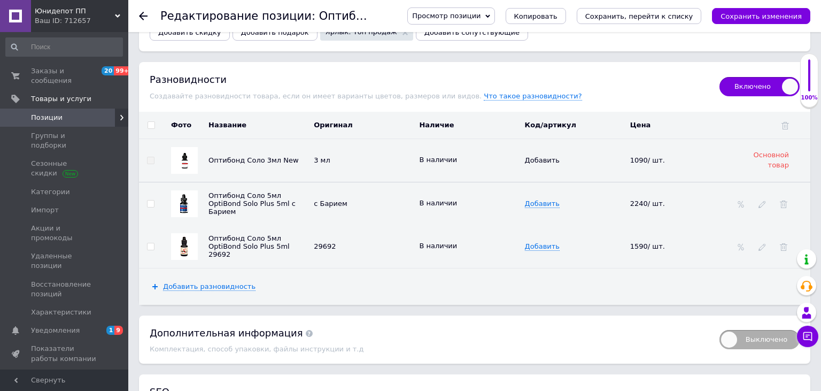
scroll to position [1355, 0]
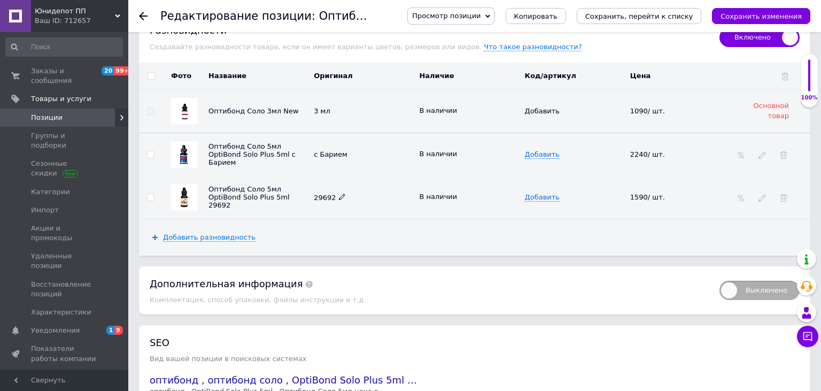
click at [339, 194] on icon at bounding box center [342, 197] width 6 height 6
drag, startPoint x: 339, startPoint y: 182, endPoint x: 296, endPoint y: 179, distance: 43.4
click at [311, 189] on input "29692" at bounding box center [358, 197] width 95 height 16
type input "5 мл"
click at [420, 202] on td "В наличии" at bounding box center [469, 197] width 105 height 43
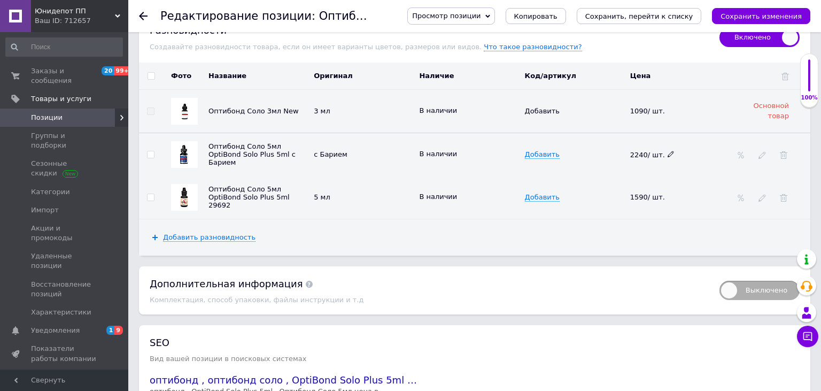
click at [662, 151] on span "2240/ шт." at bounding box center [653, 155] width 44 height 8
click at [668, 151] on icon at bounding box center [671, 154] width 6 height 6
drag, startPoint x: 664, startPoint y: 138, endPoint x: 602, endPoint y: 137, distance: 62.6
click at [627, 146] on input "2240" at bounding box center [676, 154] width 98 height 16
type input "2390"
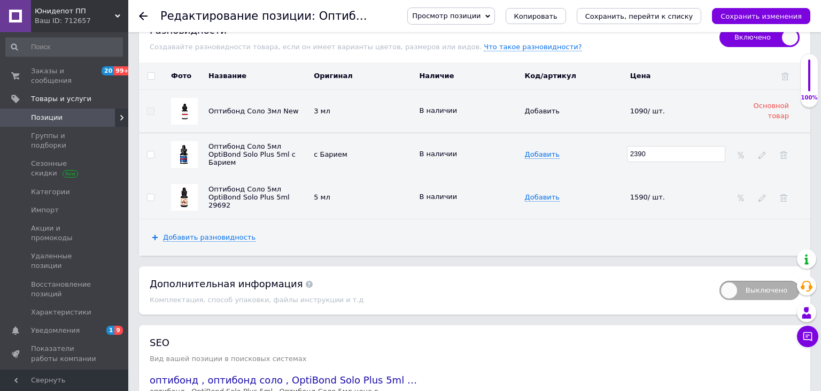
click at [582, 219] on div "Добавить разновидность" at bounding box center [475, 237] width 672 height 36
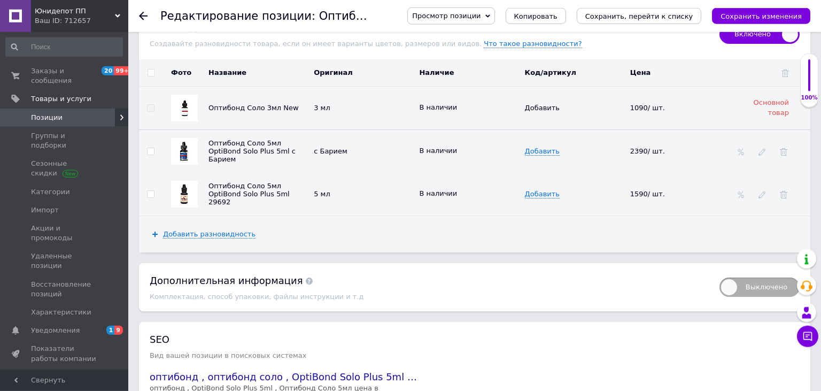
scroll to position [1453, 0]
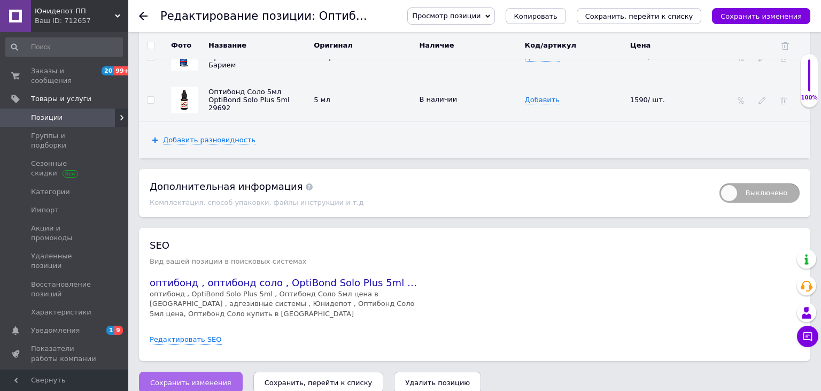
click at [174, 372] on button "Сохранить изменения" at bounding box center [191, 382] width 104 height 21
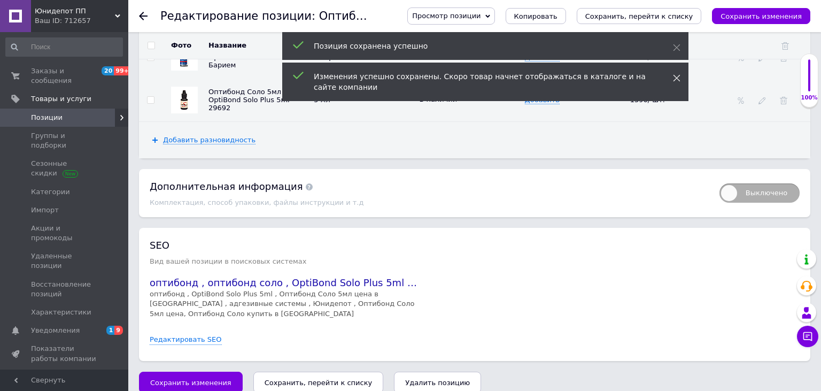
click at [677, 76] on icon at bounding box center [676, 77] width 7 height 7
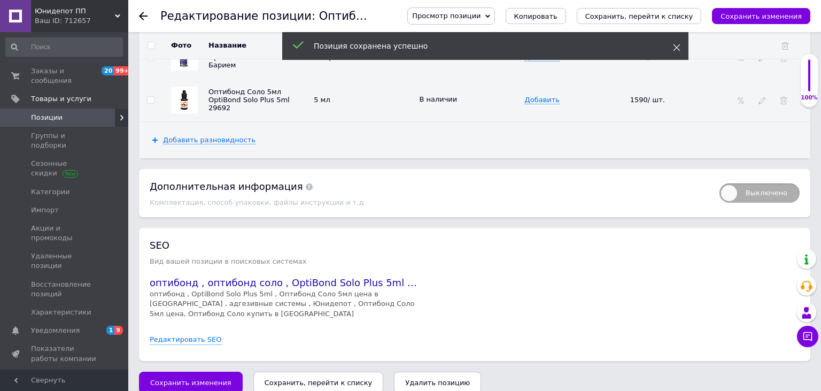
click at [679, 43] on span at bounding box center [676, 47] width 7 height 11
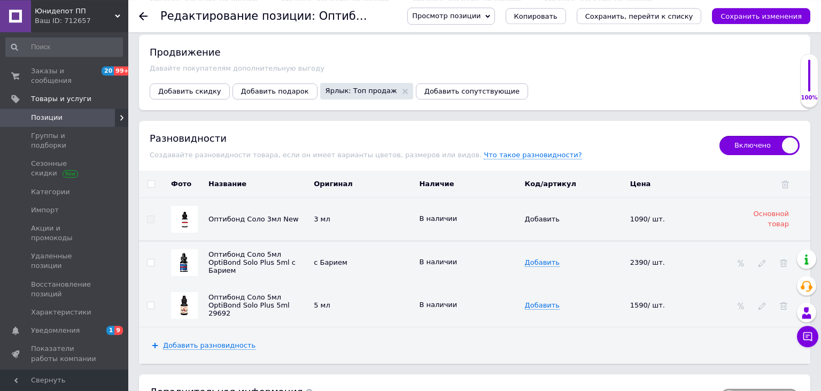
scroll to position [1227, 0]
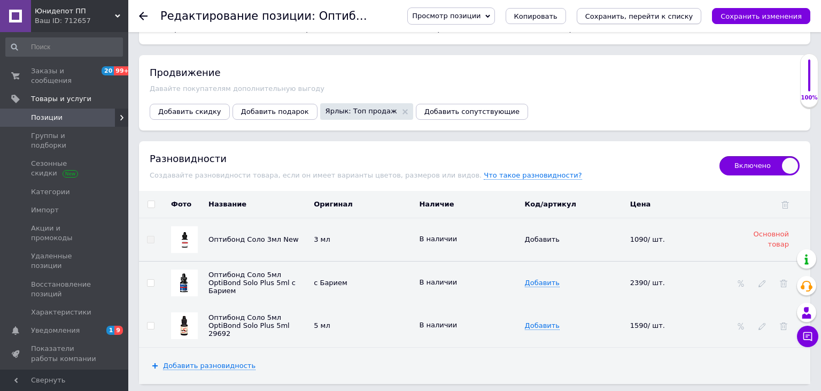
click at [640, 15] on icon "Сохранить, перейти к списку" at bounding box center [640, 16] width 108 height 8
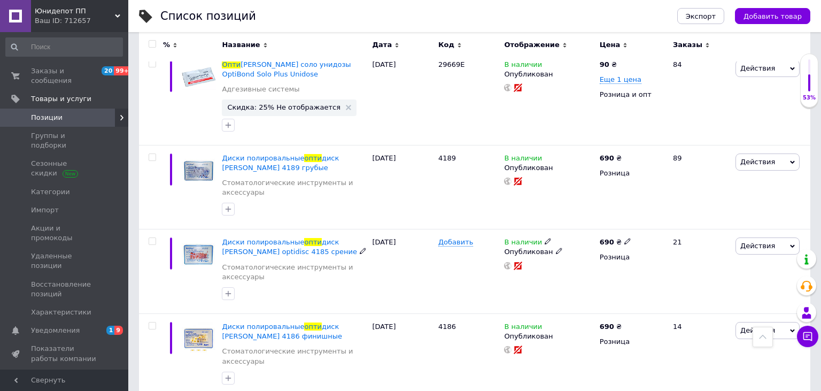
scroll to position [916, 0]
